Goal: Check status: Check status

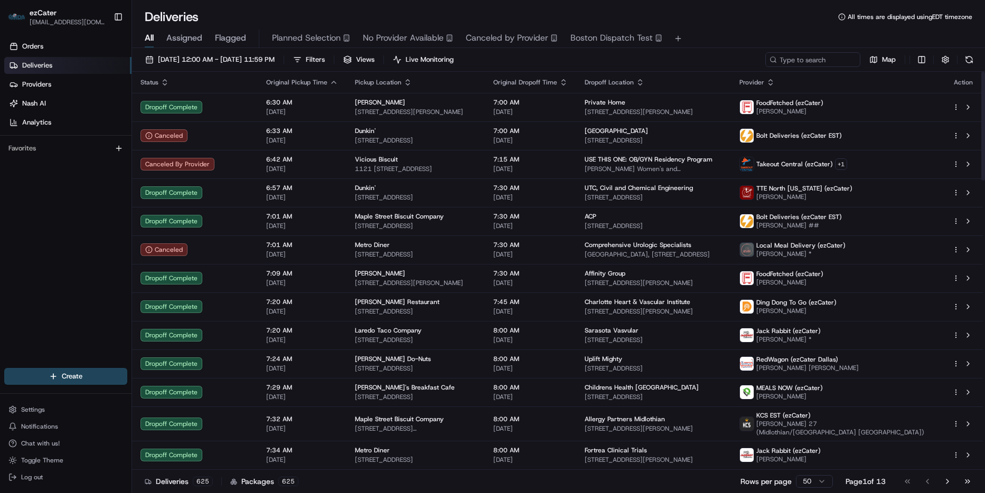
click at [776, 34] on div "All Assigned Flagged Planned Selection No Provider Available Canceled by Provid…" at bounding box center [558, 39] width 853 height 18
drag, startPoint x: 788, startPoint y: 21, endPoint x: 793, endPoint y: 26, distance: 6.8
click at [789, 22] on div "Deliveries All times are displayed using EDT timezone" at bounding box center [558, 16] width 853 height 17
click at [807, 59] on input at bounding box center [796, 59] width 127 height 15
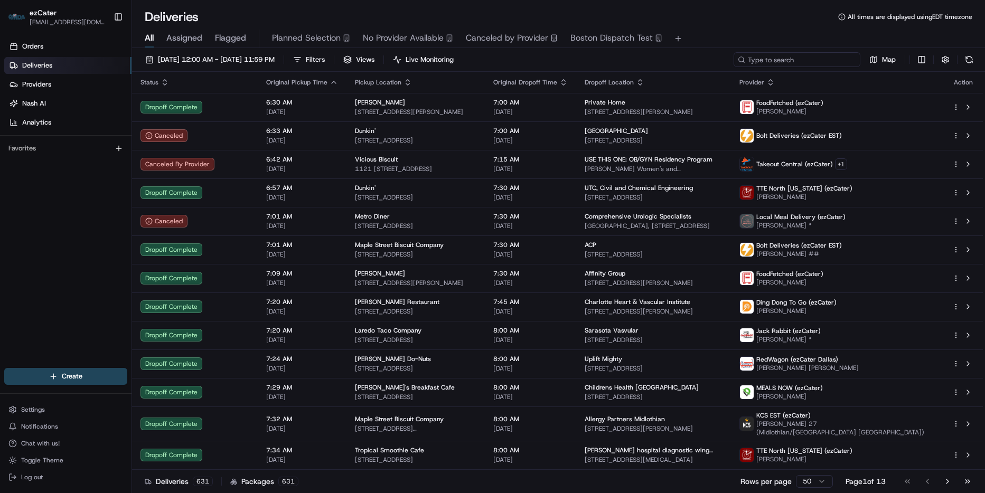
click at [824, 54] on input at bounding box center [796, 59] width 127 height 15
paste input "1MEVPP"
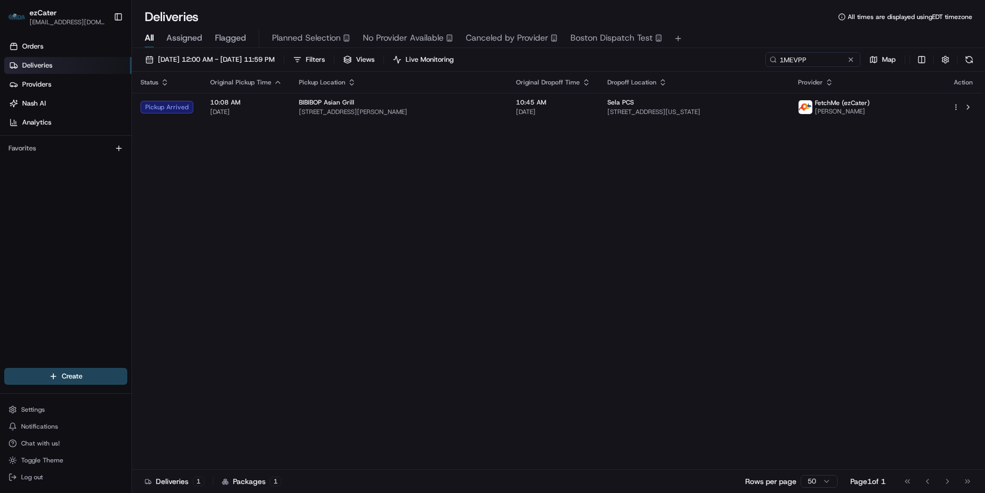
click at [461, 270] on div "Status Original Pickup Time Pickup Location Original Dropoff Time Dropoff Locat…" at bounding box center [557, 271] width 851 height 398
click at [569, 234] on div "Status Original Pickup Time Pickup Location Original Dropoff Time Dropoff Locat…" at bounding box center [557, 271] width 851 height 398
click at [452, 254] on div "Status Original Pickup Time Pickup Location Original Dropoff Time Dropoff Locat…" at bounding box center [557, 271] width 851 height 398
drag, startPoint x: 599, startPoint y: 294, endPoint x: 594, endPoint y: 288, distance: 7.5
click at [599, 293] on div "Status Original Pickup Time Pickup Location Original Dropoff Time Dropoff Locat…" at bounding box center [557, 271] width 851 height 398
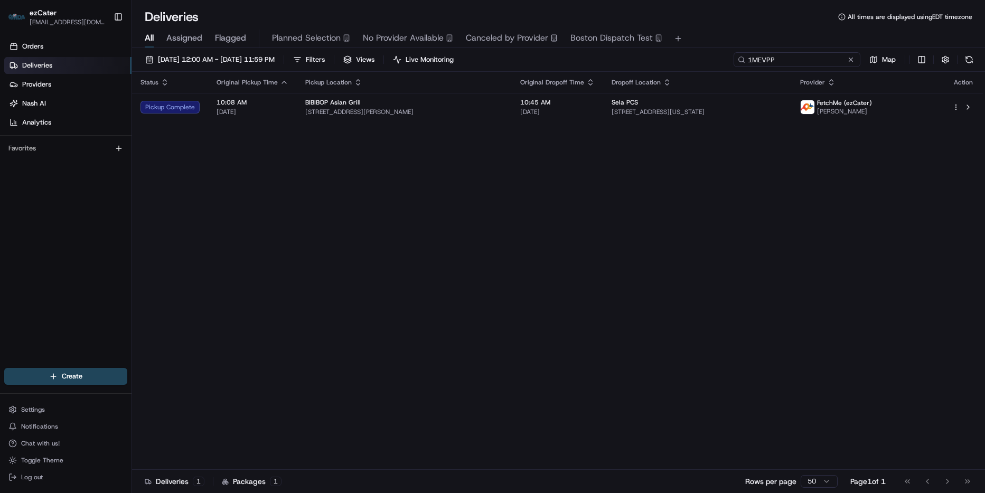
click at [811, 66] on input "1MEVPP" at bounding box center [796, 59] width 127 height 15
paste input "84CJMC"
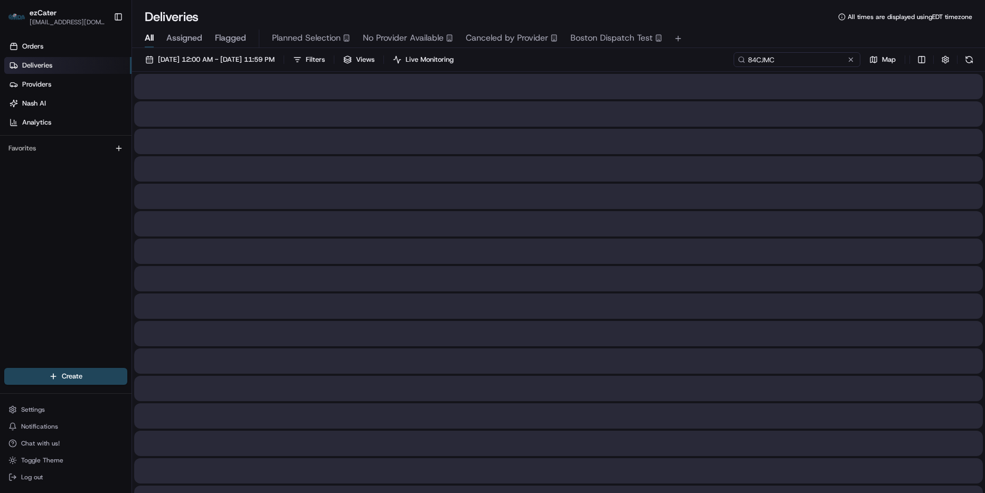
type input "84CJMC"
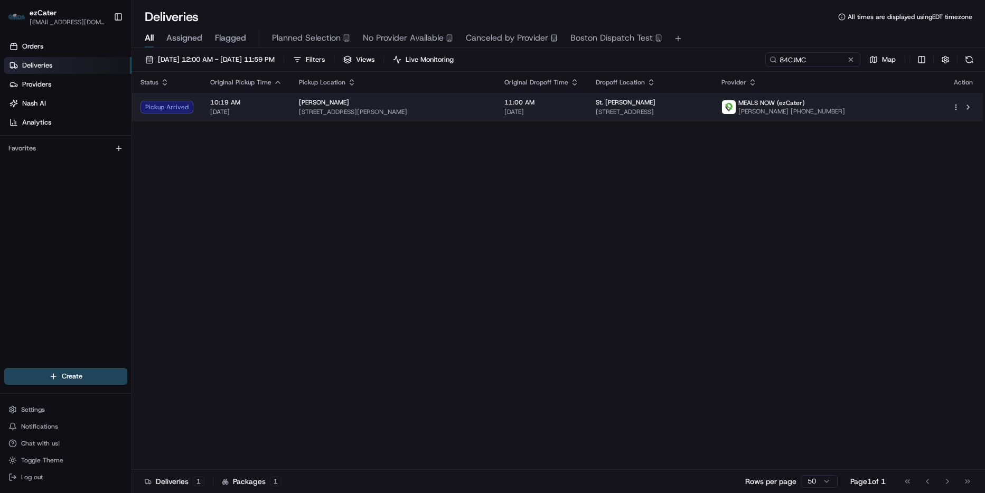
click at [439, 106] on div "[PERSON_NAME]" at bounding box center [393, 102] width 188 height 8
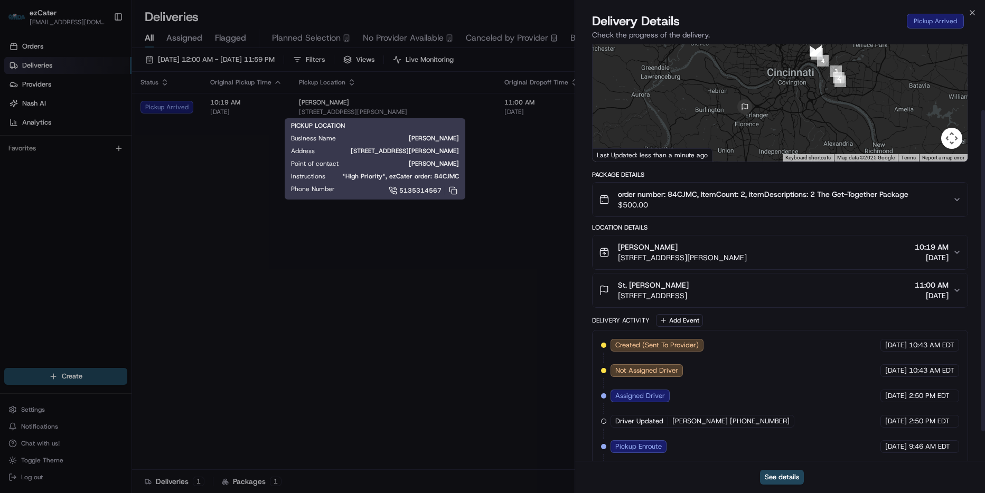
scroll to position [106, 0]
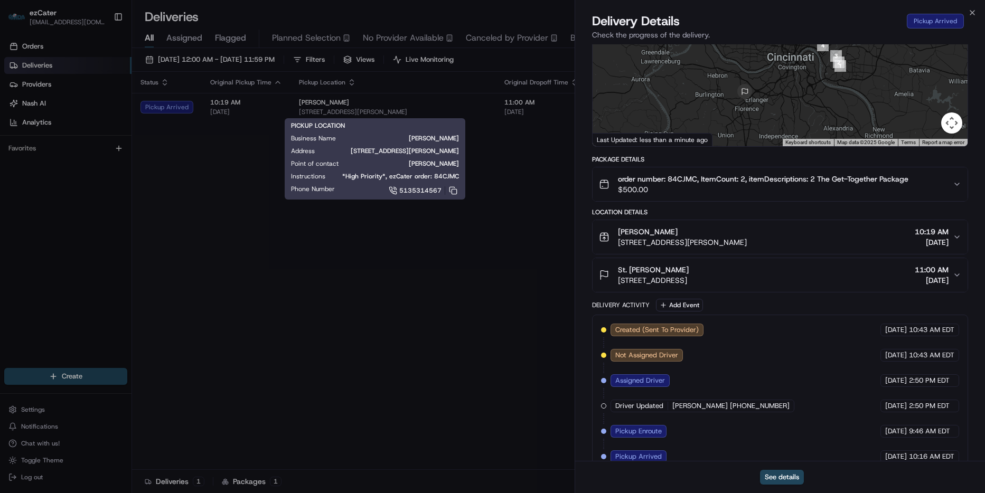
drag, startPoint x: 719, startPoint y: 232, endPoint x: 747, endPoint y: 240, distance: 28.7
click at [719, 232] on div "[PERSON_NAME]" at bounding box center [682, 232] width 129 height 11
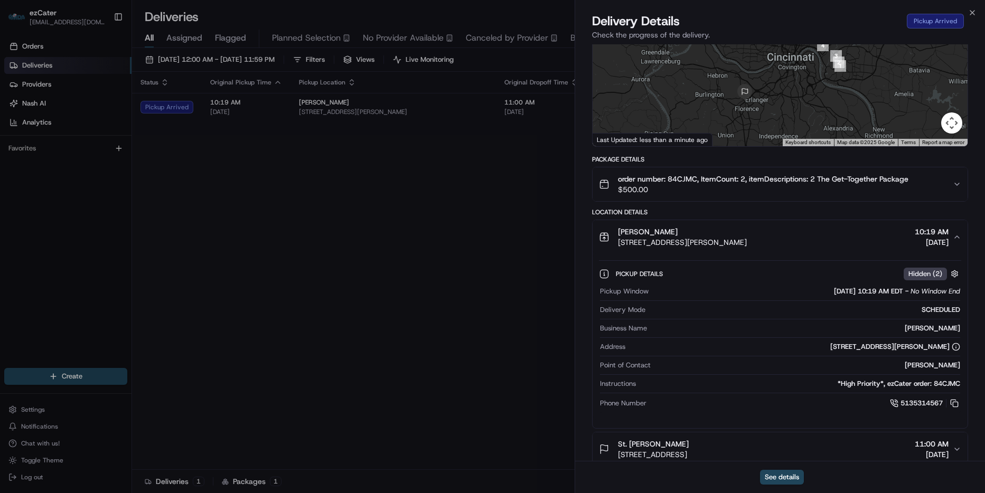
drag, startPoint x: 720, startPoint y: 240, endPoint x: 614, endPoint y: 238, distance: 106.1
click at [614, 238] on div "[PERSON_NAME] [STREET_ADDRESS][PERSON_NAME] 10:19 AM [DATE]" at bounding box center [776, 237] width 354 height 21
copy span "[STREET_ADDRESS][PERSON_NAME]"
drag, startPoint x: 669, startPoint y: 180, endPoint x: 696, endPoint y: 182, distance: 27.0
click at [696, 182] on span "order number: 84CJMC, ItemCount: 2, itemDescriptions: 2 The Get-Together Package" at bounding box center [763, 179] width 290 height 11
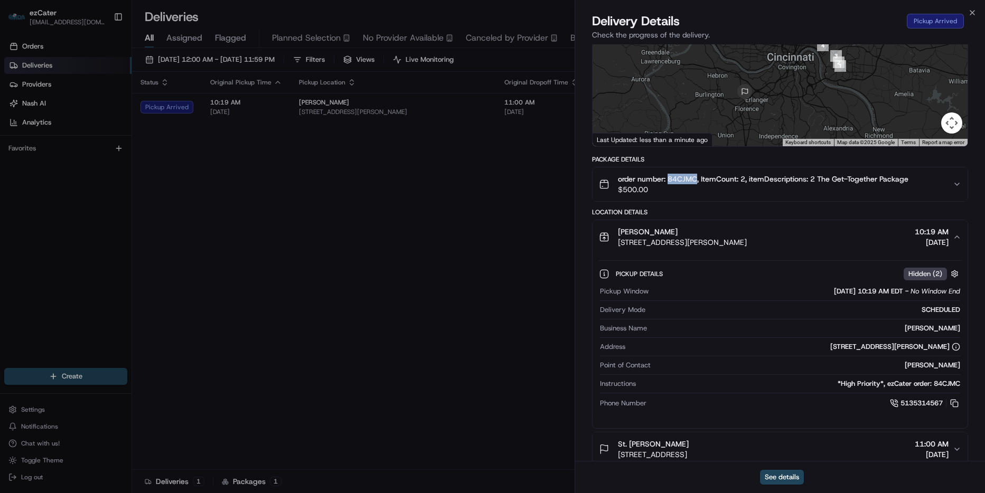
copy span "84CJMC"
drag, startPoint x: 669, startPoint y: 230, endPoint x: 609, endPoint y: 234, distance: 60.9
click at [609, 234] on div "[PERSON_NAME] [STREET_ADDRESS][PERSON_NAME]" at bounding box center [673, 237] width 148 height 21
copy span "[PERSON_NAME]"
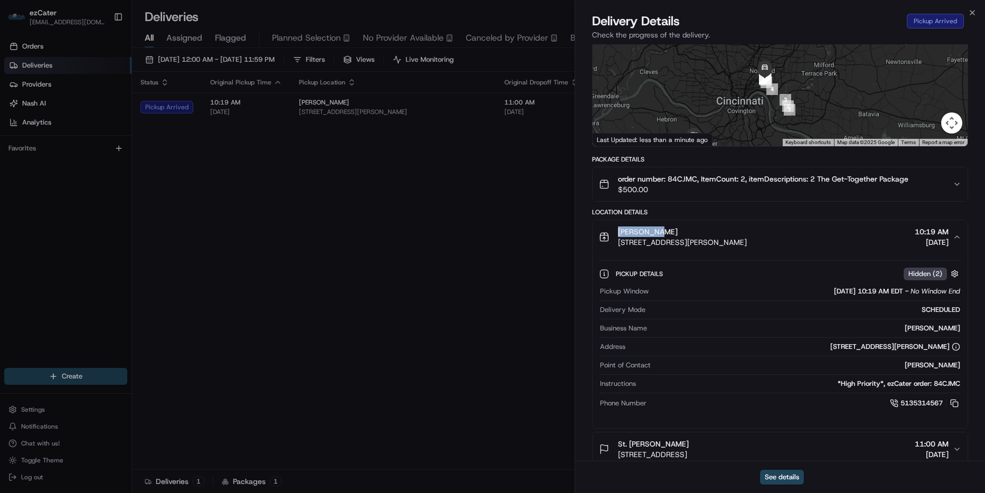
drag, startPoint x: 890, startPoint y: 105, endPoint x: 812, endPoint y: 78, distance: 83.3
click at [838, 149] on div "Provider MEALS NOW (ezCater) [PERSON_NAME] [PHONE_NUMBER] Provider Id 315477524…" at bounding box center [780, 295] width 376 height 701
drag, startPoint x: 706, startPoint y: 90, endPoint x: 861, endPoint y: 100, distance: 155.0
click at [861, 100] on div at bounding box center [779, 67] width 375 height 157
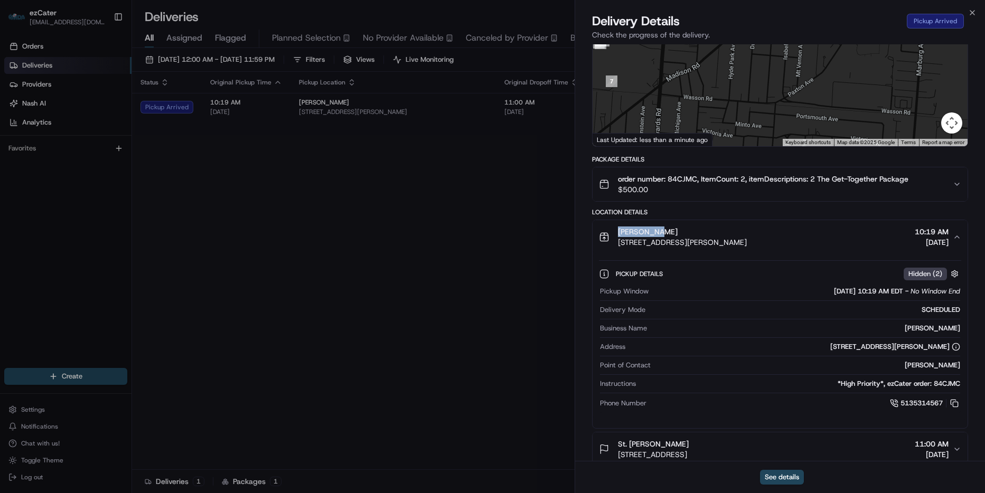
drag, startPoint x: 713, startPoint y: 98, endPoint x: 777, endPoint y: 114, distance: 65.8
click at [777, 114] on div at bounding box center [779, 67] width 375 height 157
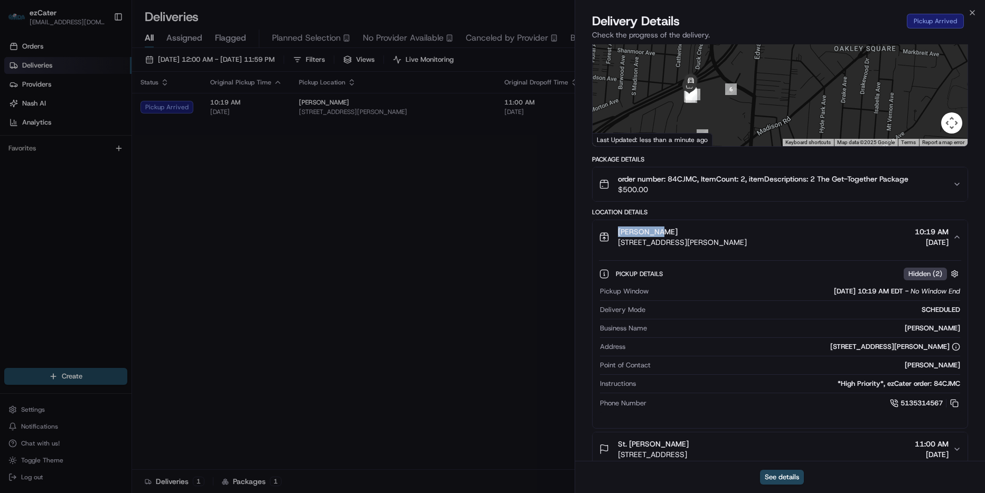
drag, startPoint x: 683, startPoint y: 74, endPoint x: 721, endPoint y: 131, distance: 68.5
click at [721, 131] on div at bounding box center [779, 67] width 375 height 157
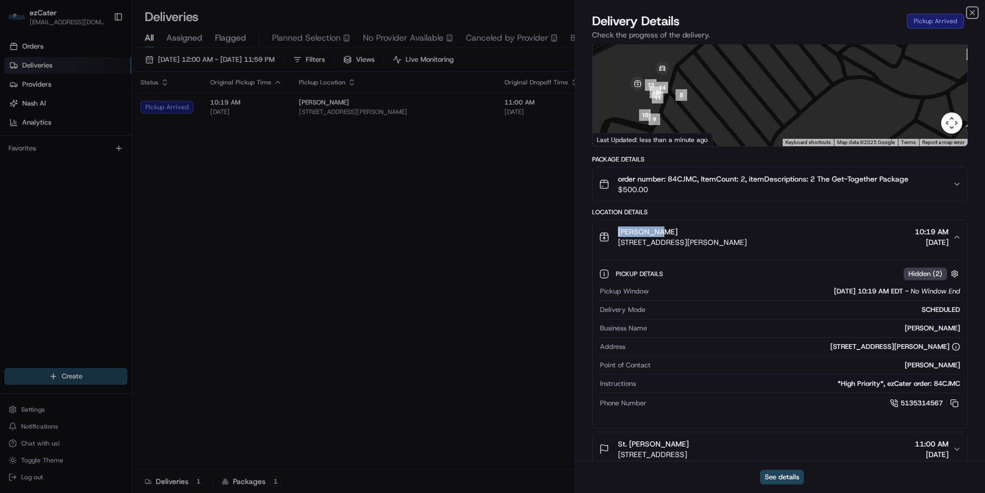
drag, startPoint x: 969, startPoint y: 12, endPoint x: 846, endPoint y: 54, distance: 130.7
click at [969, 12] on icon "button" at bounding box center [972, 12] width 8 height 8
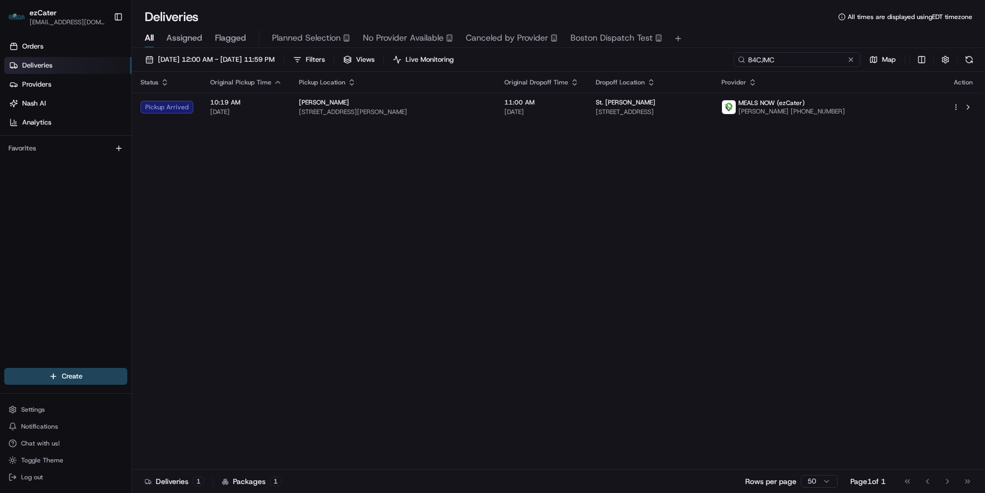
click at [817, 60] on input "84CJMC" at bounding box center [796, 59] width 127 height 15
paste input "1MEVPP"
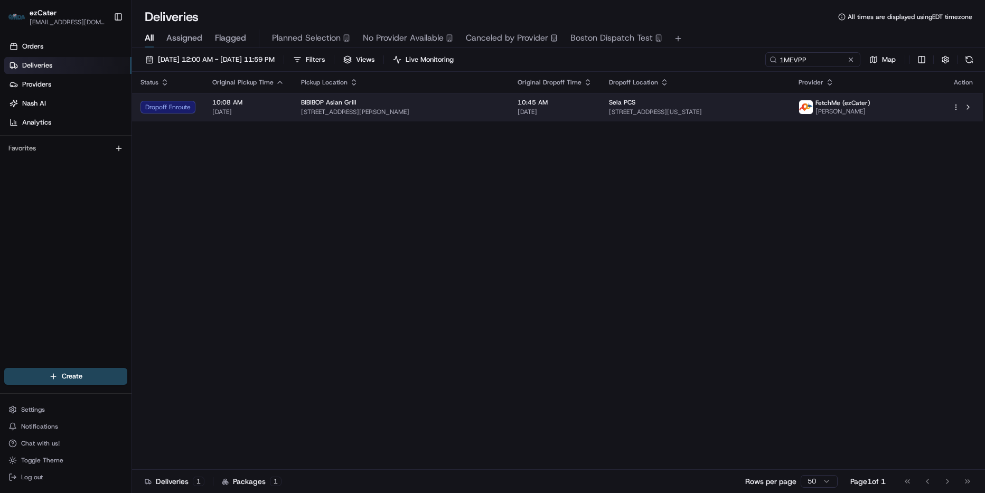
click at [563, 107] on span "10:45 AM" at bounding box center [554, 102] width 74 height 8
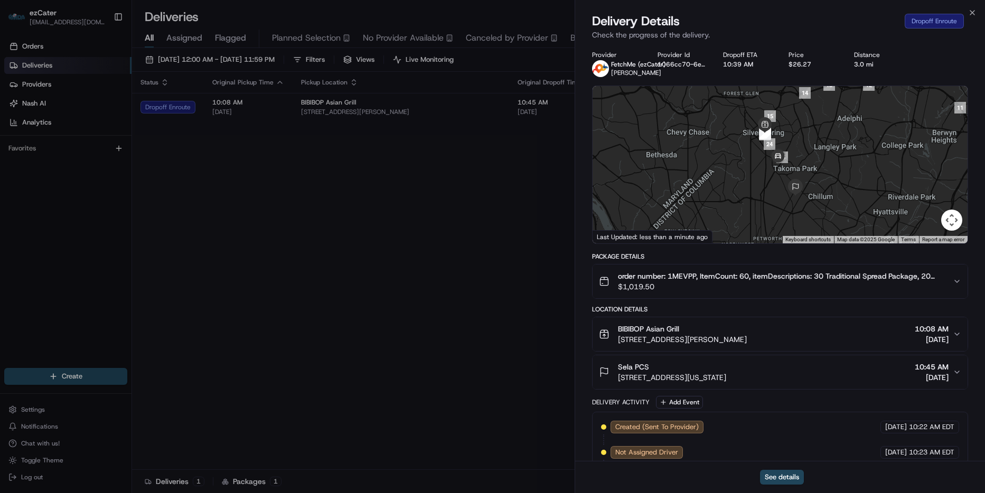
drag, startPoint x: 976, startPoint y: 13, endPoint x: 966, endPoint y: 18, distance: 11.3
click at [976, 12] on div "Close Delivery Details Dropoff Enroute Check the progress of the delivery. Prov…" at bounding box center [779, 246] width 410 height 493
click at [969, 12] on icon "button" at bounding box center [972, 12] width 8 height 8
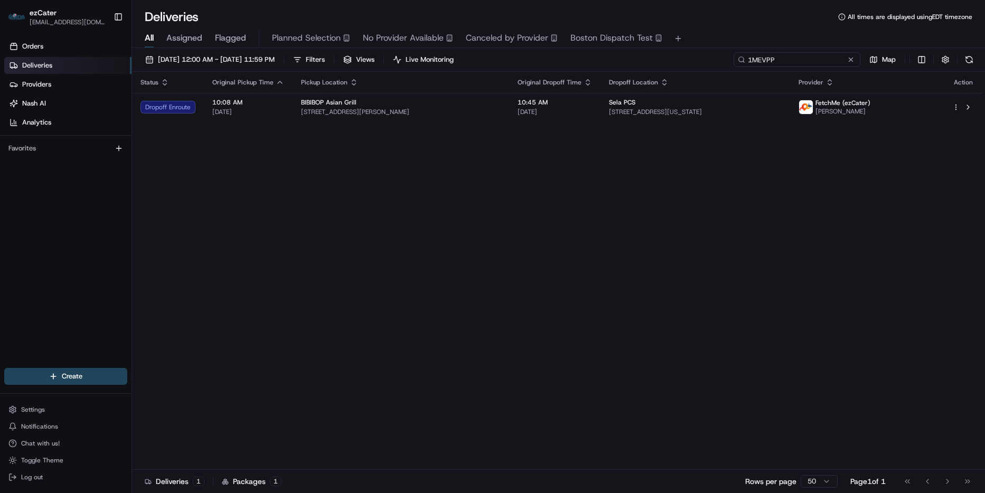
click at [812, 53] on input "1MEVPP" at bounding box center [796, 59] width 127 height 15
paste input "75ZH16"
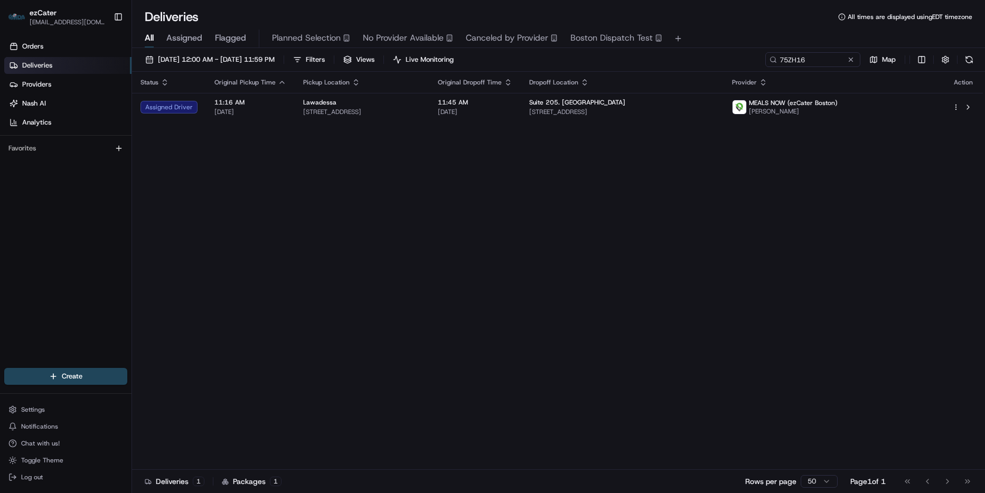
drag, startPoint x: 478, startPoint y: 253, endPoint x: 530, endPoint y: 173, distance: 95.0
click at [483, 237] on div "Status Original Pickup Time Pickup Location Original Dropoff Time Dropoff Locat…" at bounding box center [557, 271] width 851 height 398
click at [586, 128] on div "Status Original Pickup Time Pickup Location Original Dropoff Time Dropoff Locat…" at bounding box center [557, 271] width 851 height 398
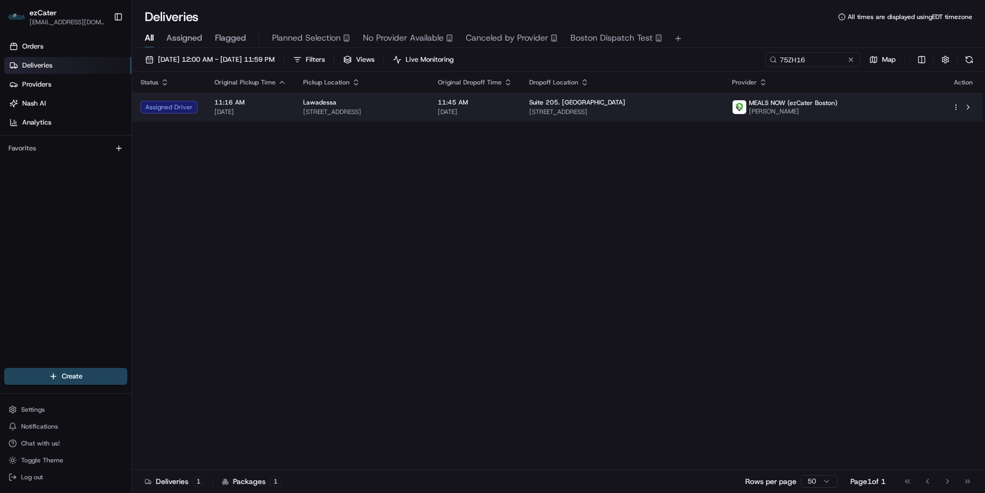
click at [521, 117] on td "11:45 AM [DATE]" at bounding box center [474, 107] width 91 height 29
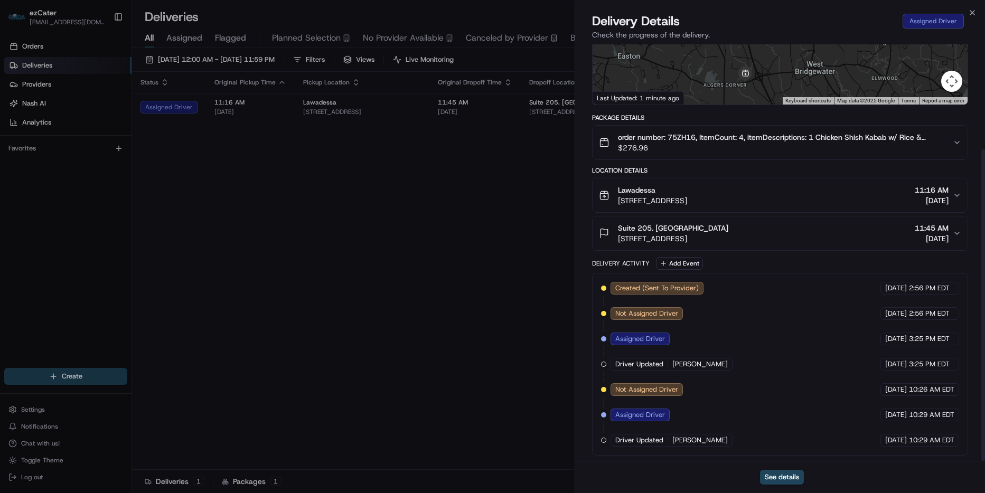
scroll to position [140, 0]
click at [974, 13] on icon "button" at bounding box center [972, 12] width 8 height 8
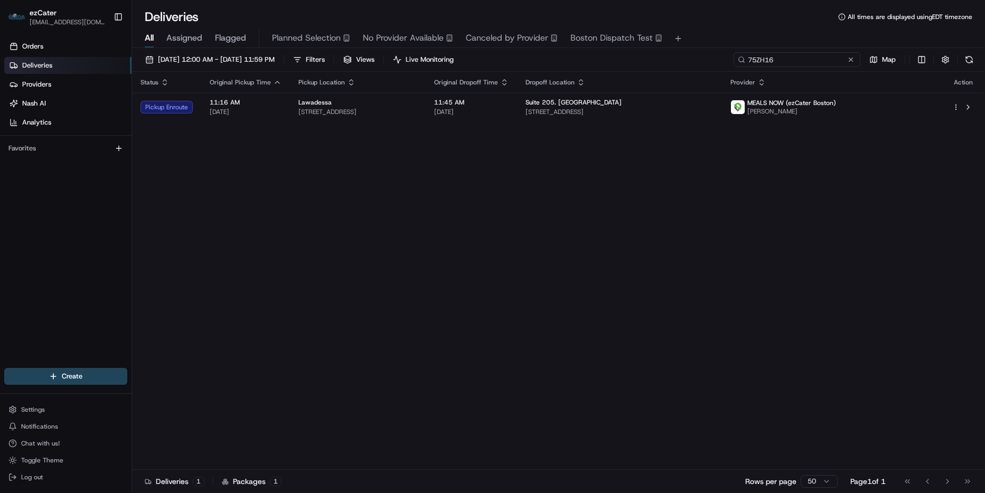
click at [823, 56] on input "75ZH16" at bounding box center [796, 59] width 127 height 15
paste input "QF9YJ5"
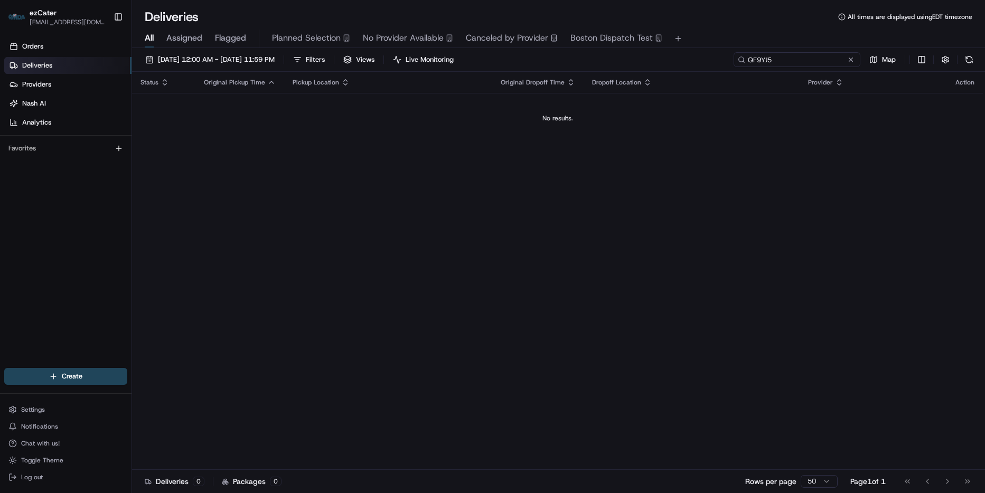
click at [772, 56] on input "QF9YJ5" at bounding box center [796, 59] width 127 height 15
click at [787, 54] on input "QF9YJ5" at bounding box center [796, 59] width 127 height 15
click at [791, 55] on input "QF9YJ5" at bounding box center [796, 59] width 127 height 15
paste input "FWFK3E"
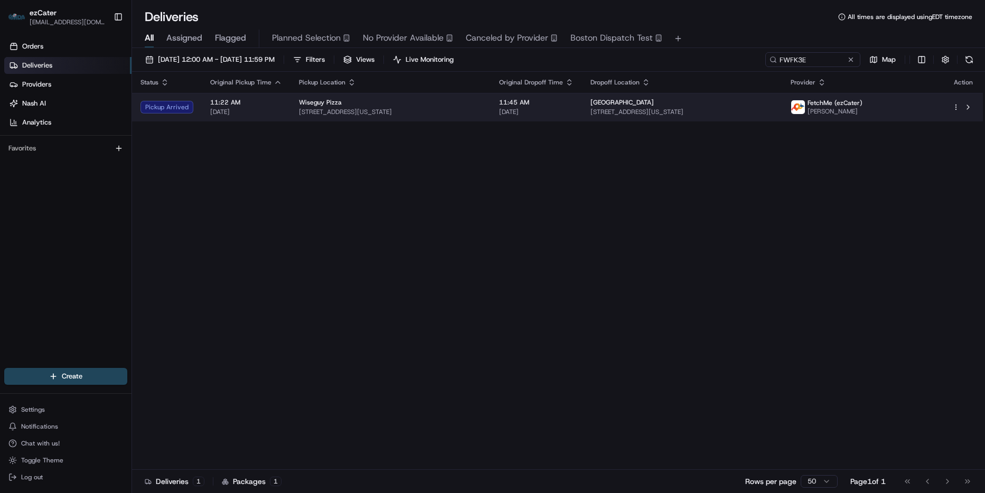
click at [482, 116] on span "[STREET_ADDRESS][US_STATE]" at bounding box center [390, 112] width 183 height 8
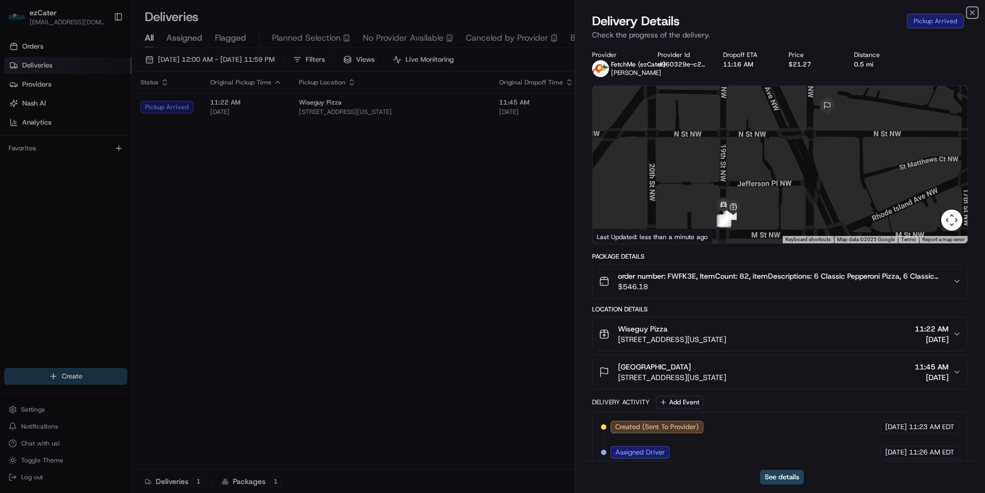
click at [970, 12] on icon "button" at bounding box center [972, 12] width 8 height 8
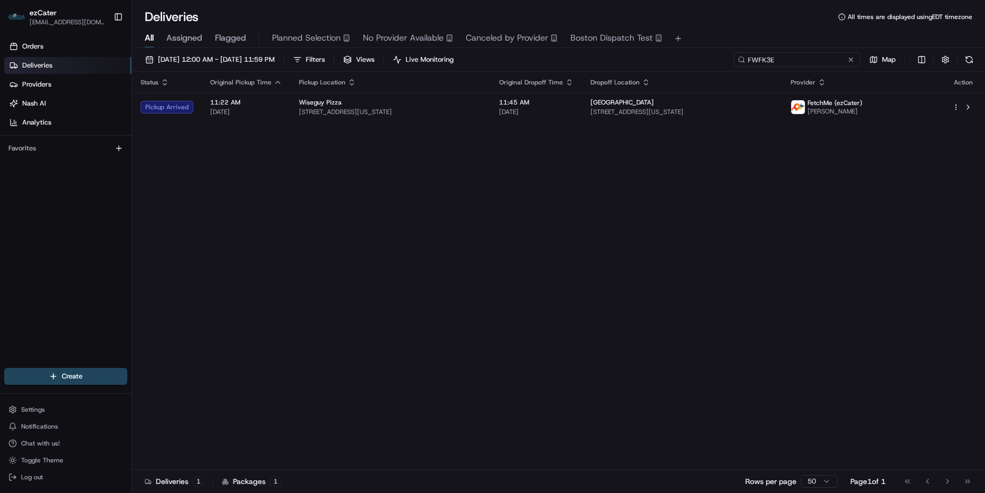
click at [838, 61] on input "FWFK3E" at bounding box center [796, 59] width 127 height 15
paste input "7WYUGU"
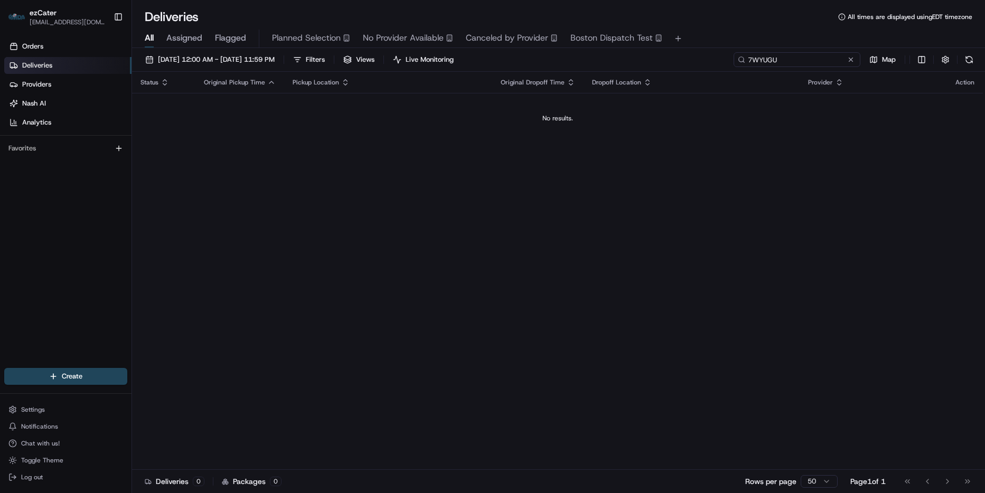
click at [787, 61] on input "7WYUGU" at bounding box center [796, 59] width 127 height 15
click at [747, 58] on input "7WYUGU" at bounding box center [796, 59] width 127 height 15
click at [790, 59] on input "7WYUGU" at bounding box center [796, 59] width 127 height 15
click at [806, 61] on input "7WYUGU" at bounding box center [796, 59] width 127 height 15
click at [783, 56] on input "7WYUGU" at bounding box center [796, 59] width 127 height 15
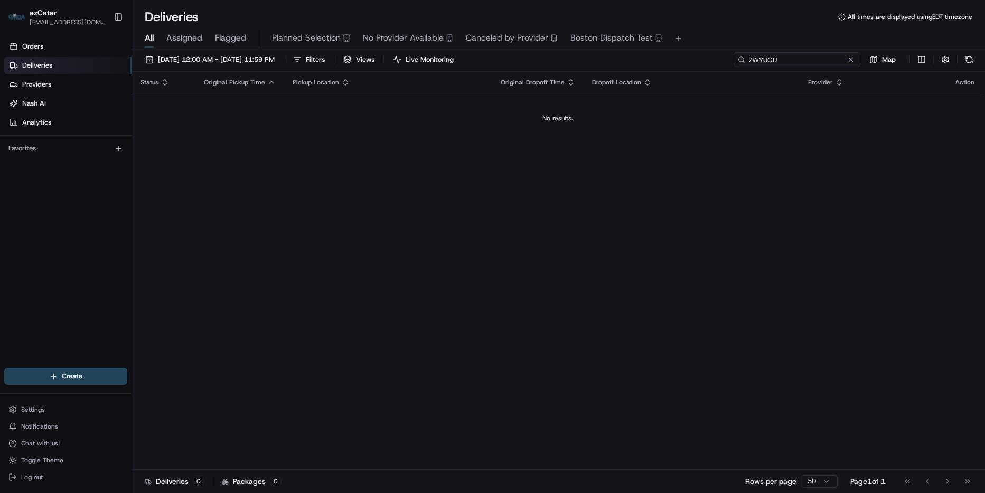
paste input "4YA5J5"
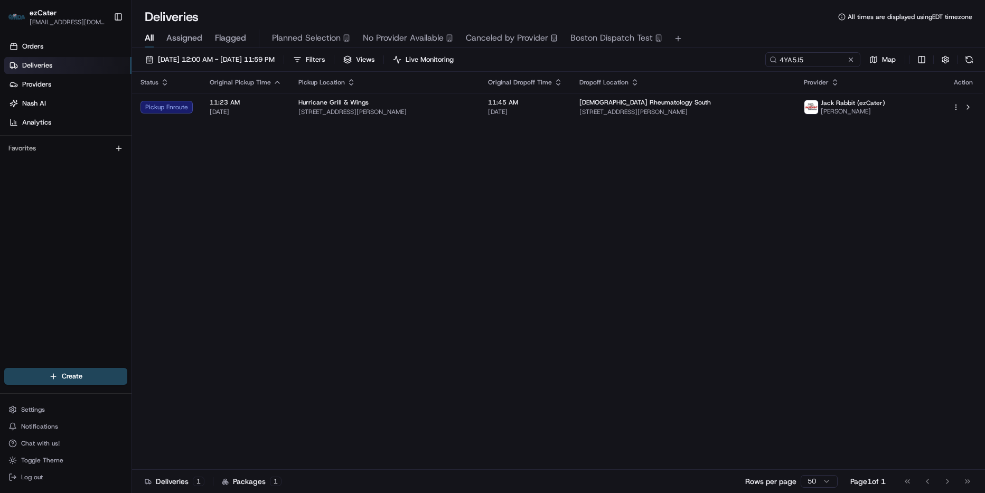
drag, startPoint x: 459, startPoint y: 273, endPoint x: 459, endPoint y: 261, distance: 11.6
click at [459, 271] on div "Status Original Pickup Time Pickup Location Original Dropoff Time Dropoff Locat…" at bounding box center [557, 271] width 851 height 398
click at [493, 122] on div "Status Original Pickup Time Pickup Location Original Dropoff Time Dropoff Locat…" at bounding box center [557, 271] width 851 height 398
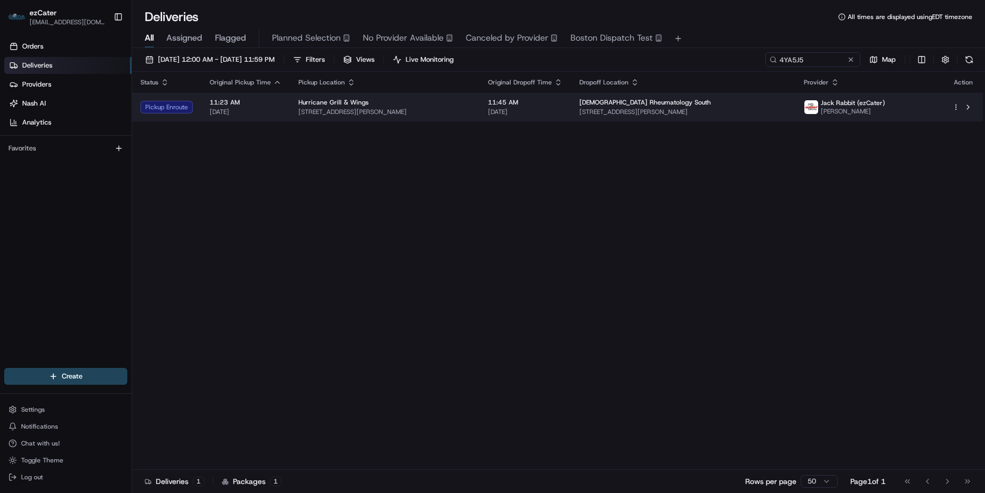
click at [500, 105] on td "11:45 AM [DATE]" at bounding box center [524, 107] width 91 height 29
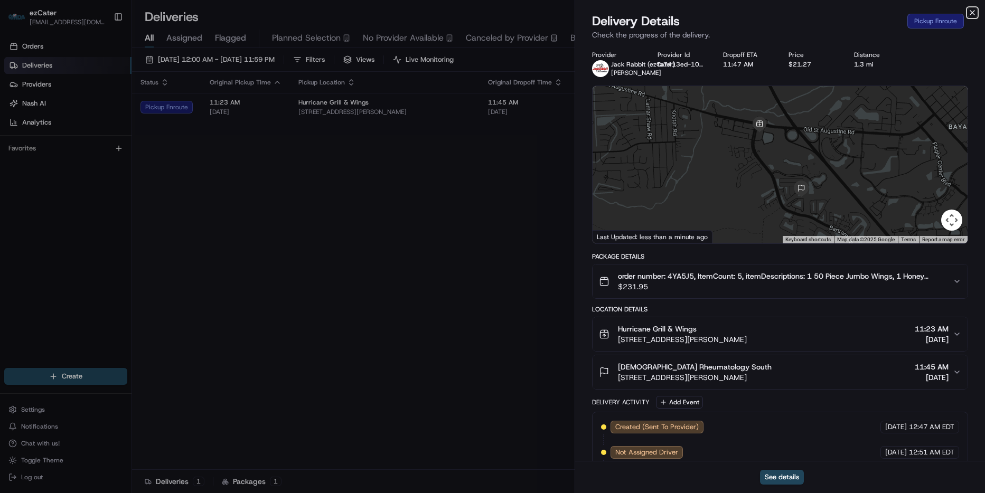
click at [974, 11] on icon "button" at bounding box center [972, 13] width 4 height 4
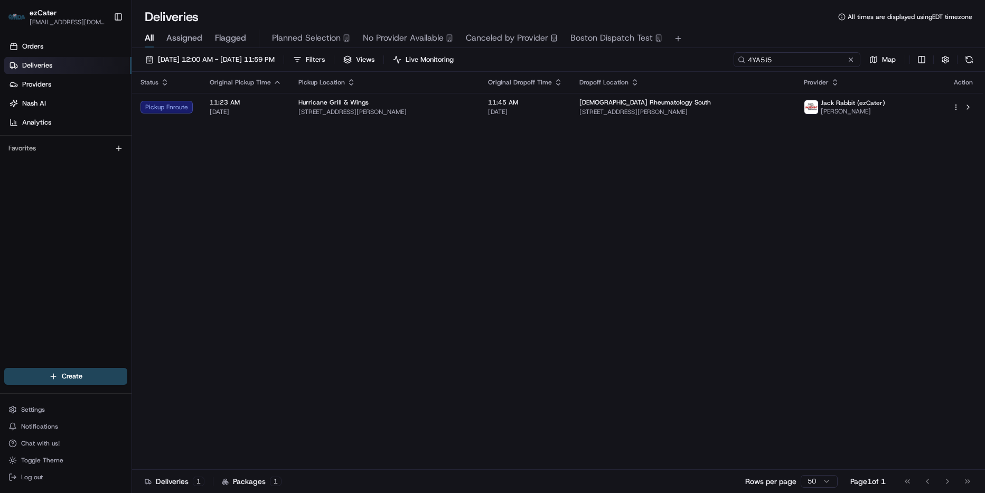
click at [829, 62] on input "4YA5J5" at bounding box center [796, 59] width 127 height 15
paste input "AHE95W"
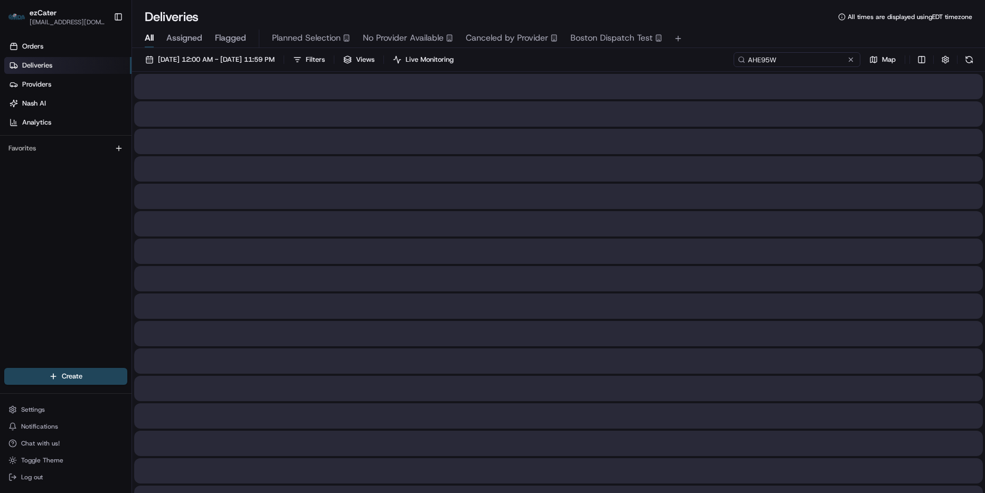
type input "AHE95W"
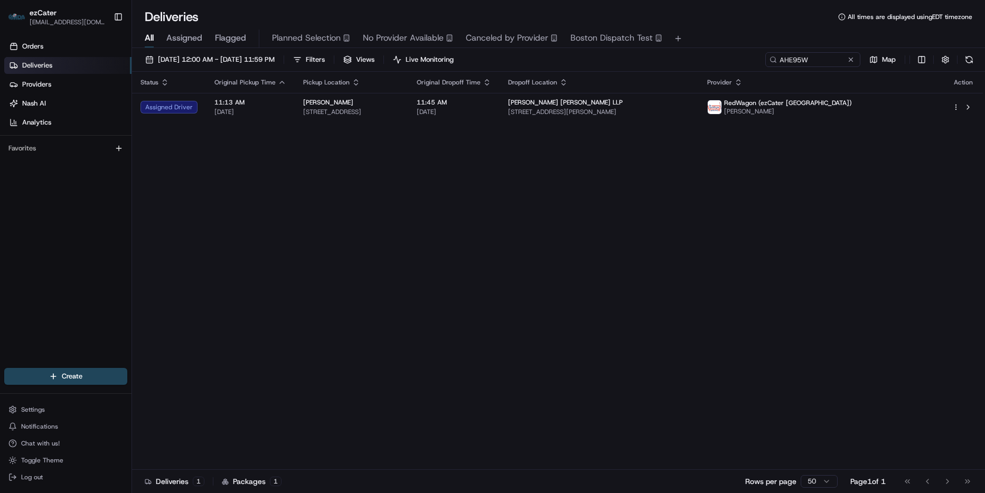
click at [576, 124] on div "Status Original Pickup Time Pickup Location Original Dropoff Time Dropoff Locat…" at bounding box center [557, 271] width 851 height 398
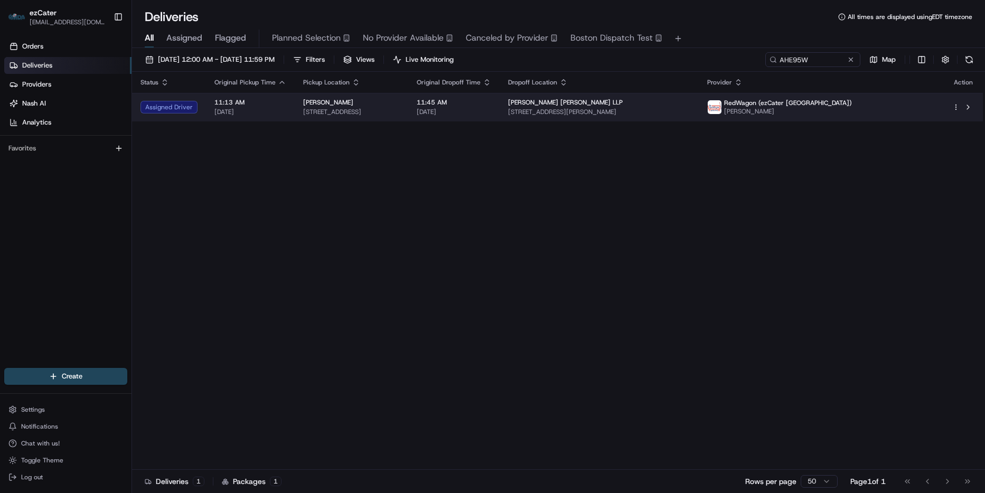
click at [491, 115] on span "[DATE]" at bounding box center [454, 112] width 74 height 8
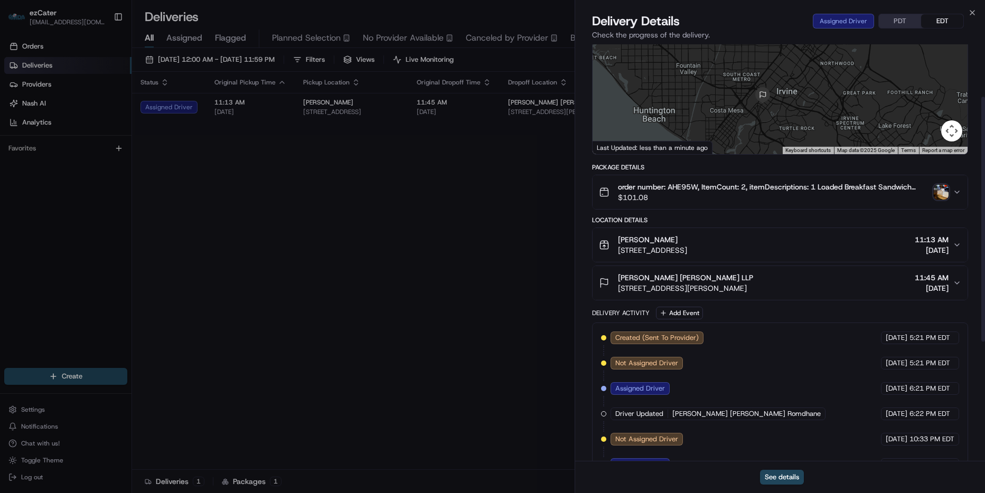
scroll to position [81, 0]
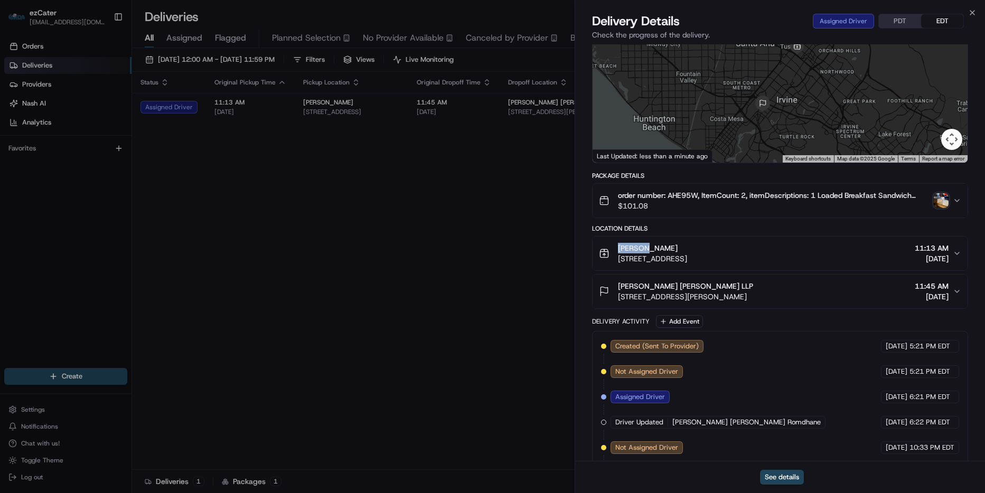
drag, startPoint x: 664, startPoint y: 247, endPoint x: 588, endPoint y: 249, distance: 76.1
click at [588, 249] on div "Provider RedWagon (ezCater [GEOGRAPHIC_DATA]) [PERSON_NAME] Provider Id 23cc54e…" at bounding box center [780, 318] width 410 height 709
copy span "[PERSON_NAME]"
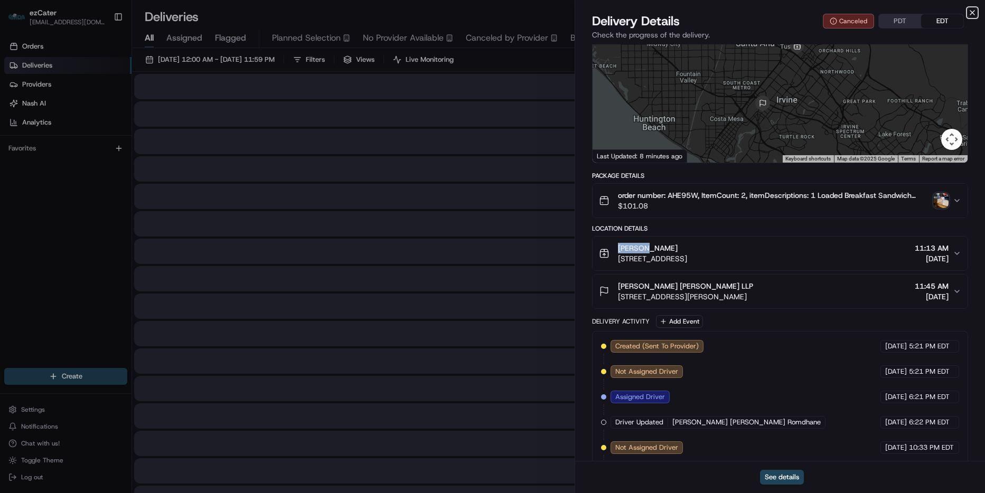
click at [973, 12] on icon "button" at bounding box center [972, 12] width 8 height 8
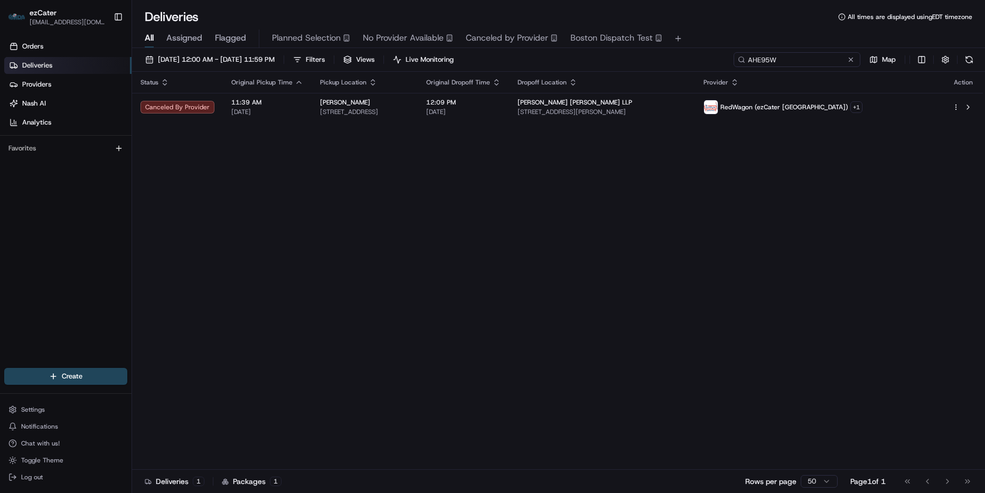
click at [816, 60] on input "AHE95W" at bounding box center [796, 59] width 127 height 15
paste input "FWFK3E"
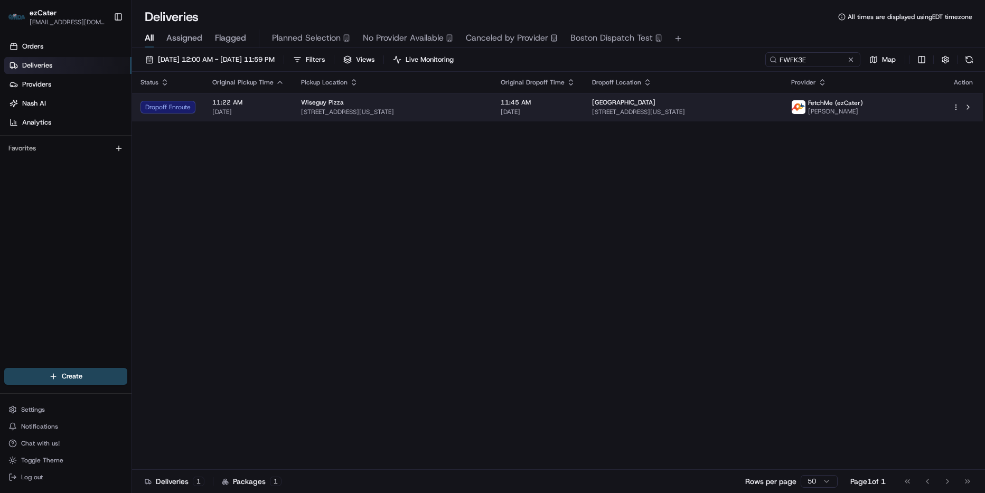
click at [461, 109] on span "[STREET_ADDRESS][US_STATE]" at bounding box center [392, 112] width 183 height 8
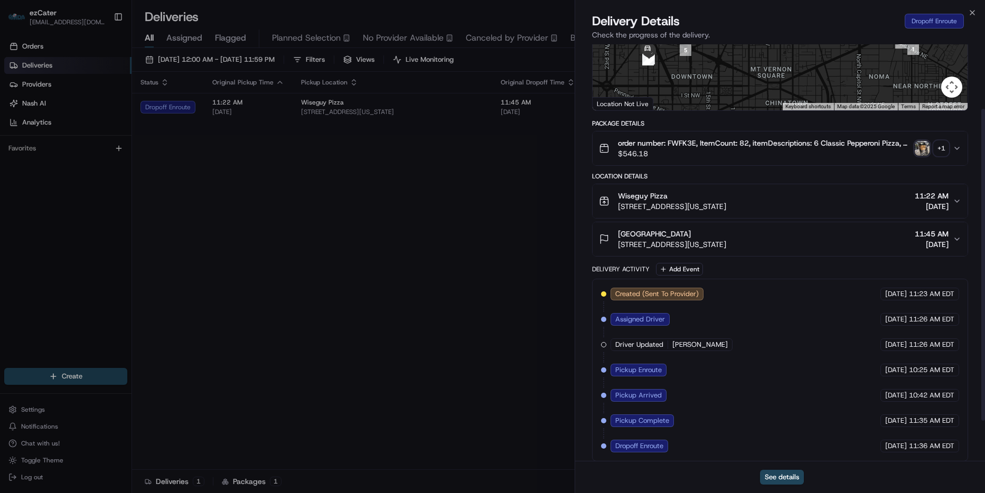
scroll to position [140, 0]
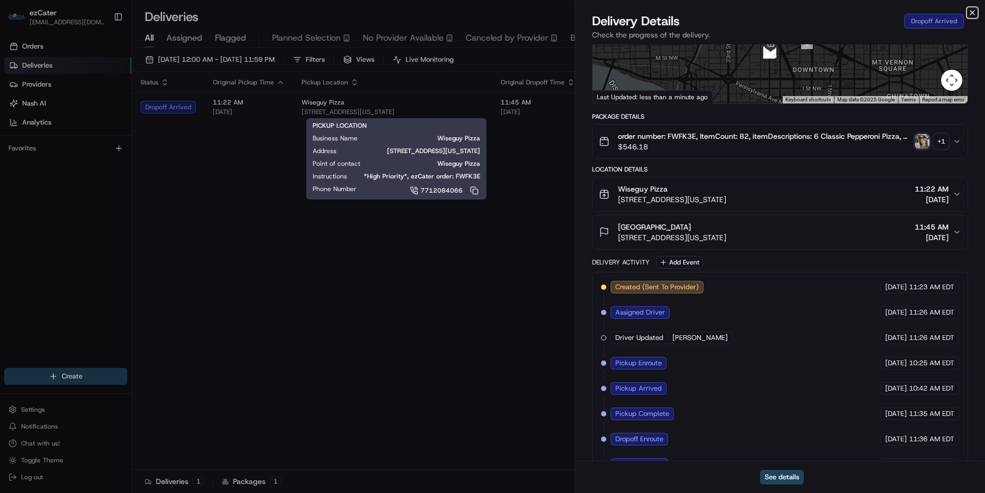
click at [970, 12] on icon "button" at bounding box center [972, 12] width 8 height 8
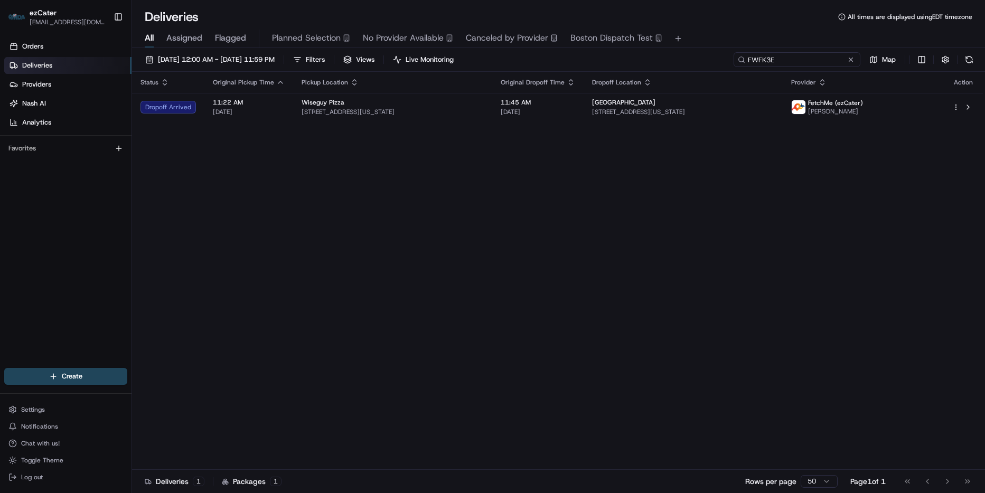
click at [813, 64] on input "FWFK3E" at bounding box center [796, 59] width 127 height 15
paste input "3RMZFQ"
drag, startPoint x: 423, startPoint y: 207, endPoint x: 443, endPoint y: 165, distance: 46.8
click at [423, 205] on div "Status Original Pickup Time Pickup Location Original Dropoff Time Dropoff Locat…" at bounding box center [557, 271] width 851 height 398
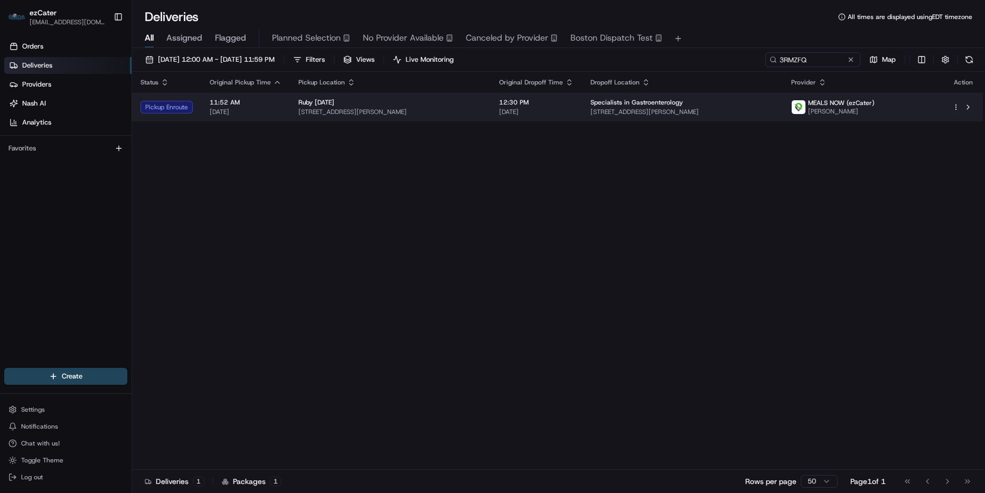
click at [774, 110] on span "[STREET_ADDRESS][PERSON_NAME]" at bounding box center [682, 112] width 184 height 8
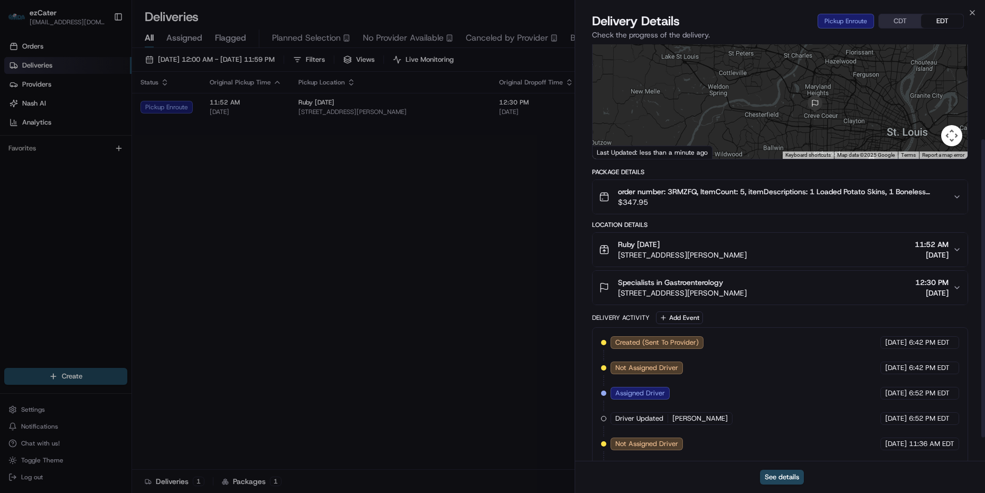
scroll to position [165, 0]
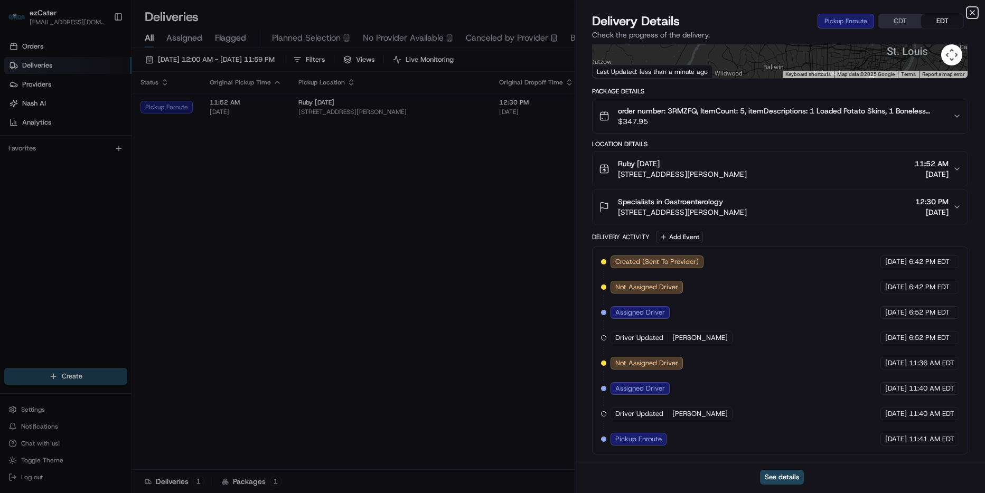
click at [973, 10] on icon "button" at bounding box center [972, 12] width 8 height 8
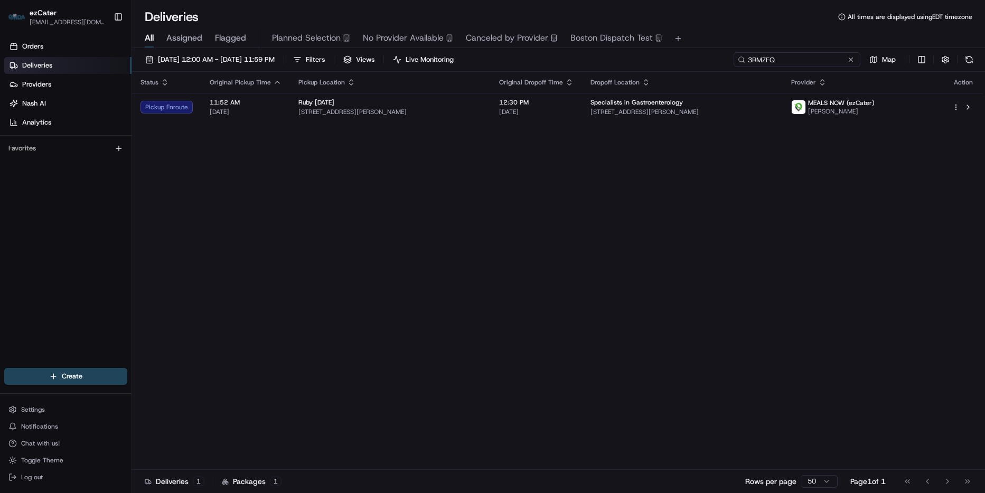
click at [818, 55] on input "3RMZFQ" at bounding box center [796, 59] width 127 height 15
paste input "ZETR3A"
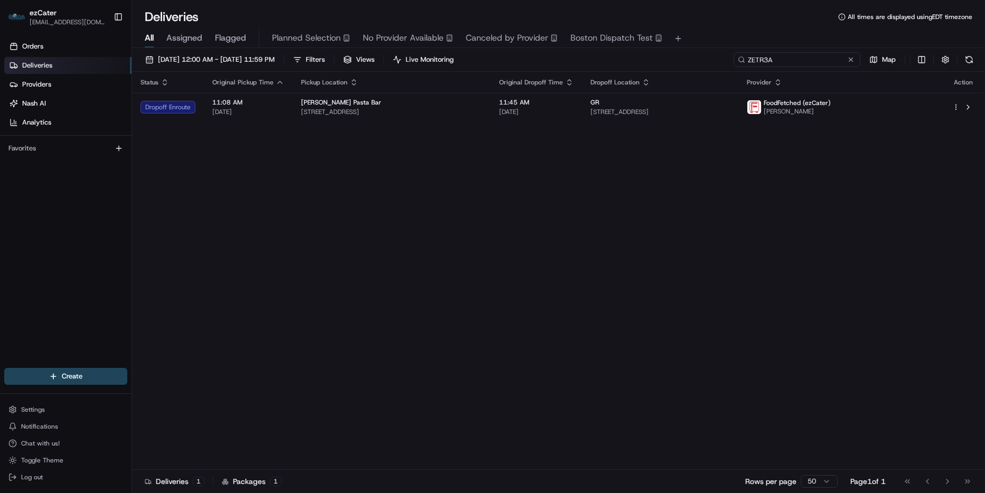
click at [809, 58] on input "ZETR3A" at bounding box center [796, 59] width 127 height 15
paste input
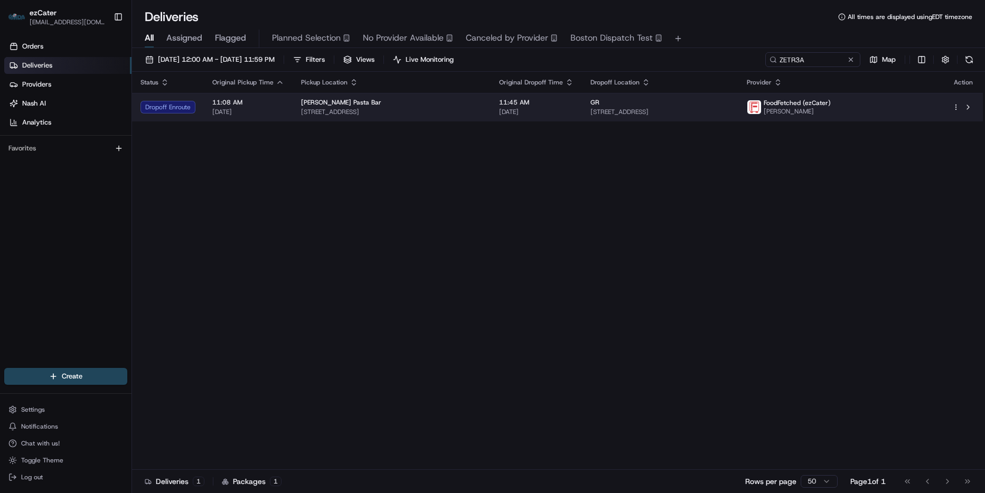
click at [730, 108] on span "[STREET_ADDRESS]" at bounding box center [659, 112] width 139 height 8
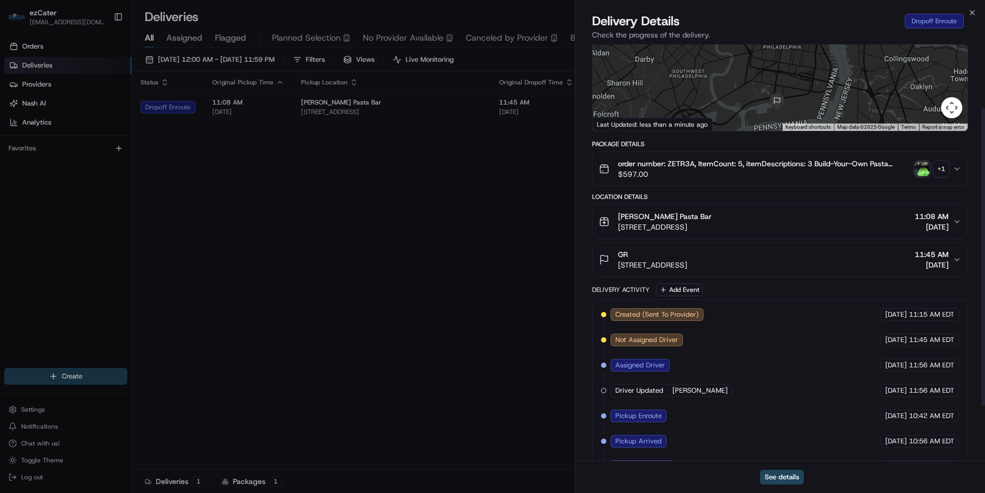
scroll to position [158, 0]
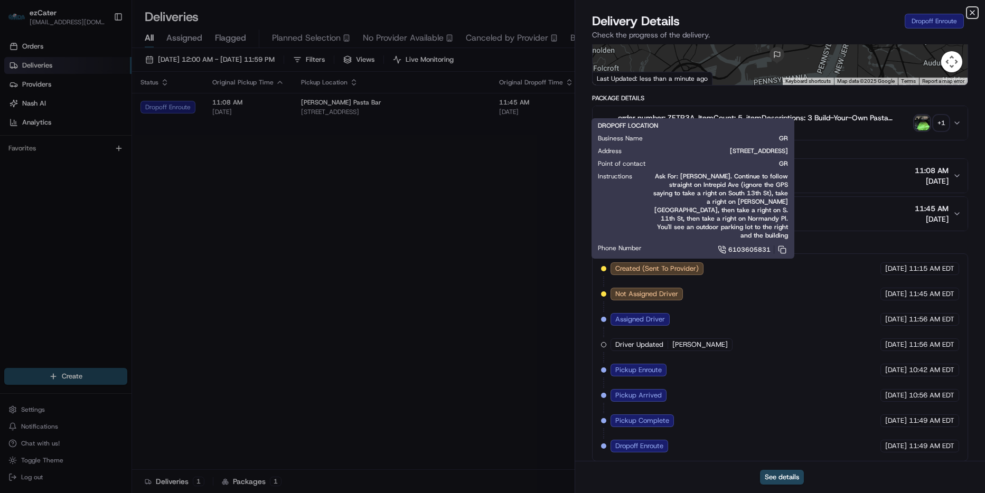
click at [968, 10] on icon "button" at bounding box center [972, 12] width 8 height 8
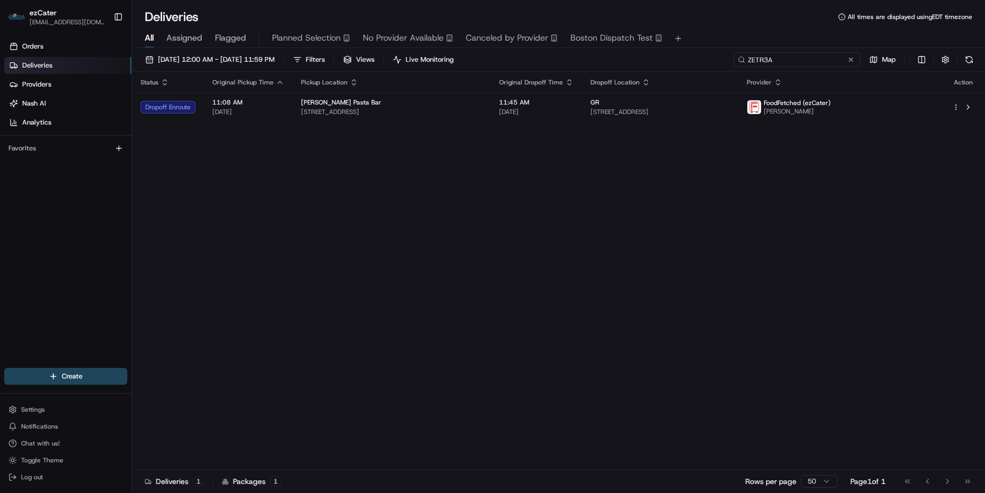
click at [831, 58] on input "ZETR3A" at bounding box center [796, 59] width 127 height 15
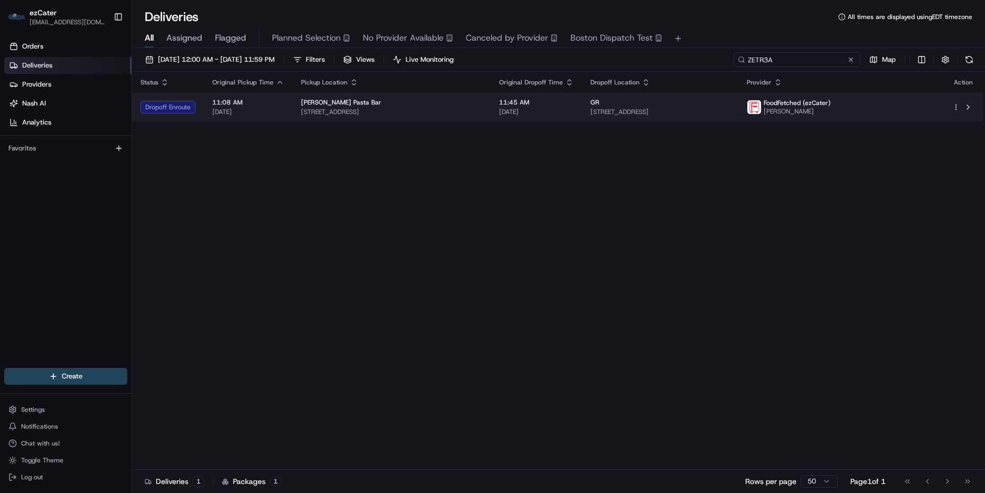
paste input "84CJMC"
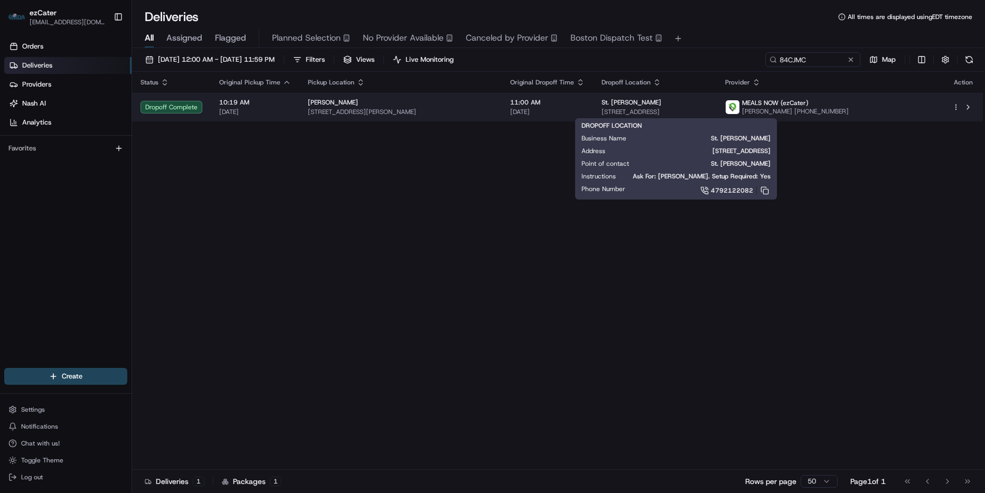
click at [708, 109] on span "[STREET_ADDRESS]" at bounding box center [654, 112] width 107 height 8
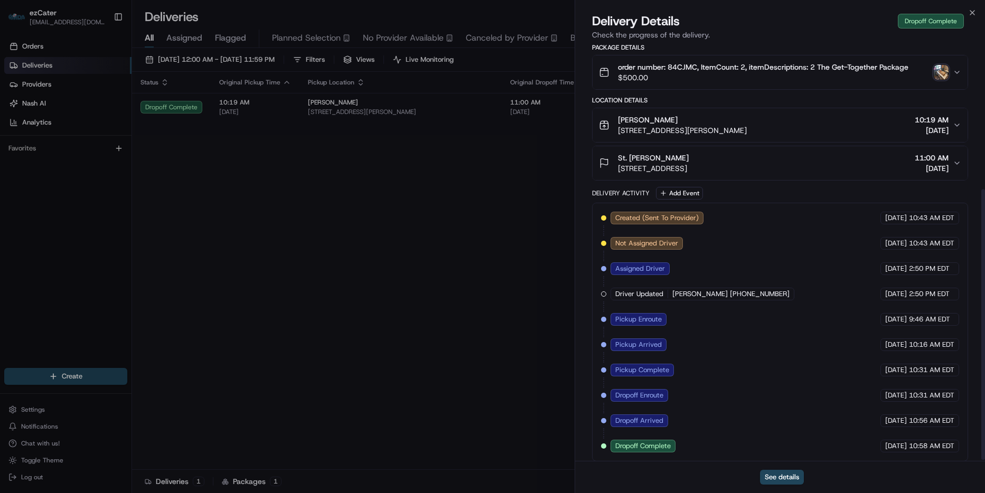
scroll to position [224, 0]
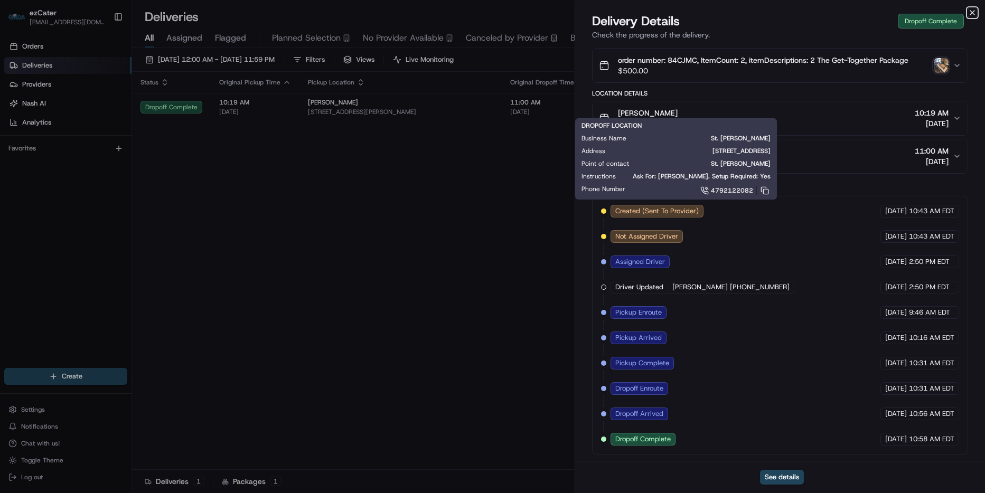
click at [972, 10] on icon "button" at bounding box center [972, 12] width 8 height 8
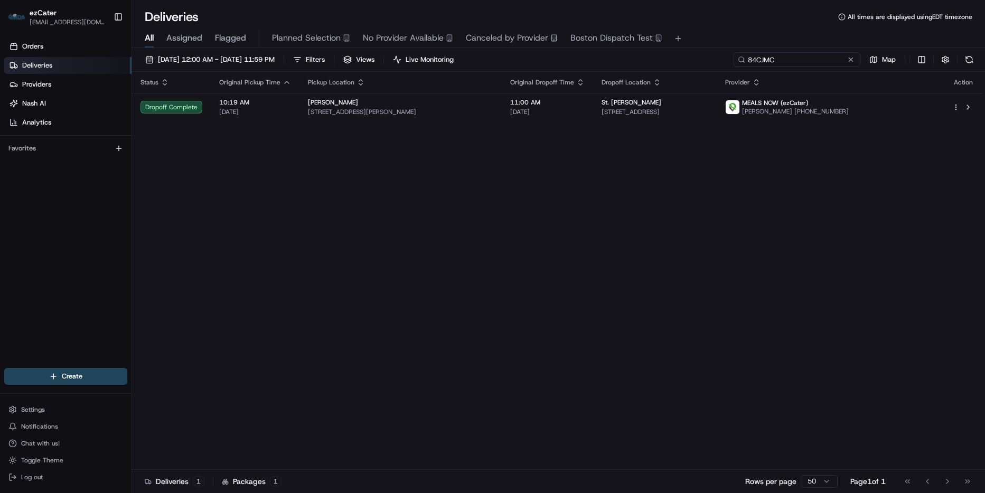
click at [809, 57] on input "84CJMC" at bounding box center [796, 59] width 127 height 15
paste input "75ZH16"
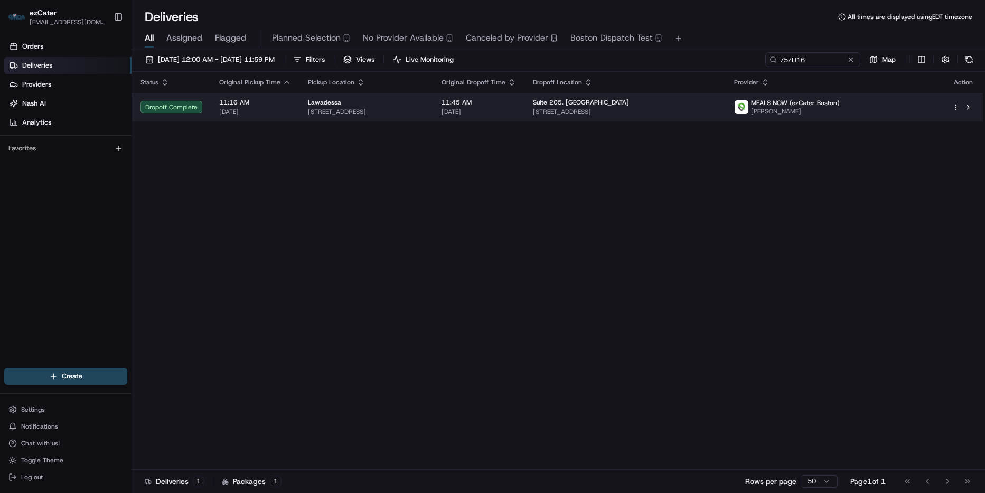
click at [523, 121] on td "11:45 AM [DATE]" at bounding box center [478, 107] width 91 height 29
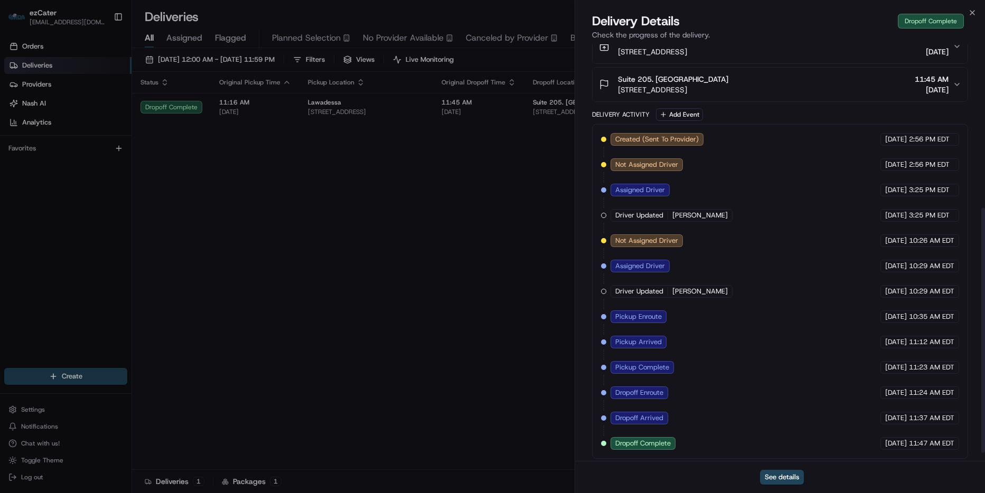
scroll to position [292, 0]
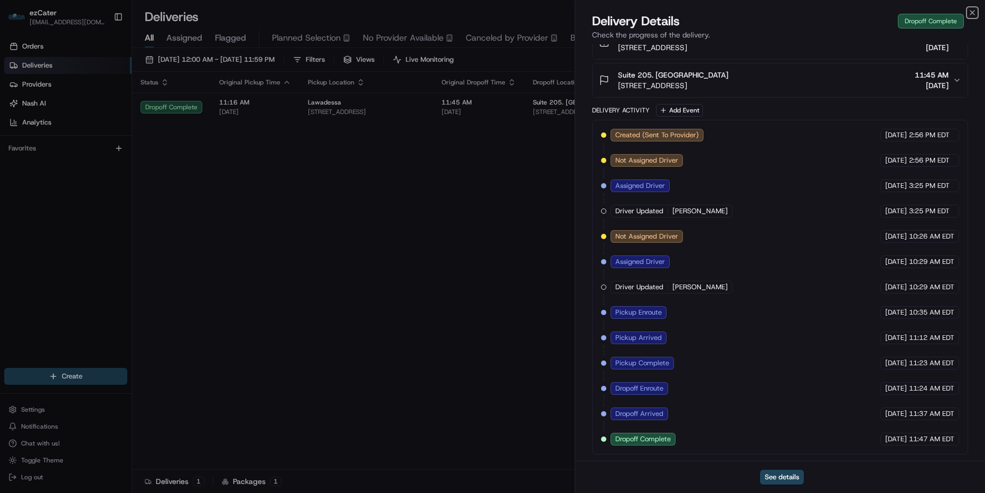
drag, startPoint x: 975, startPoint y: 11, endPoint x: 891, endPoint y: 48, distance: 92.2
click at [974, 11] on icon "button" at bounding box center [972, 12] width 8 height 8
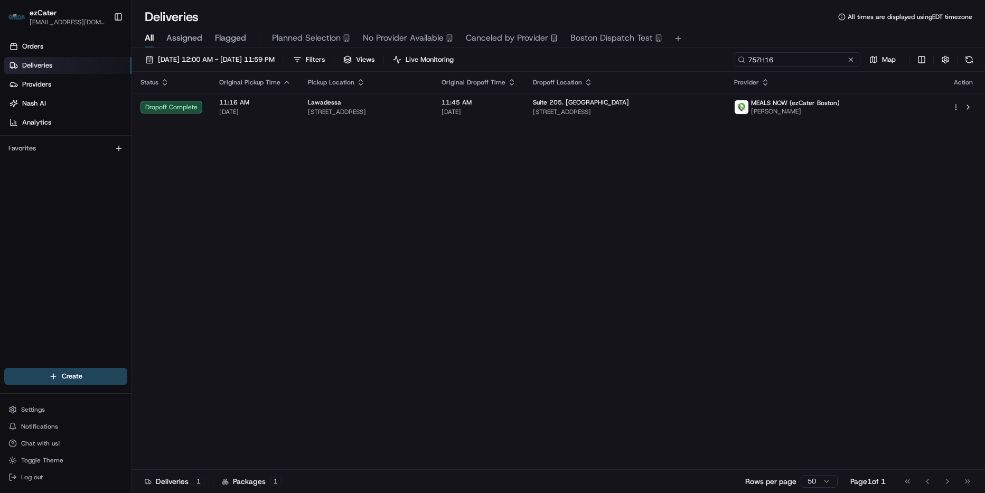
click at [822, 59] on input "75ZH16" at bounding box center [796, 59] width 127 height 15
paste input "YK6Z9J"
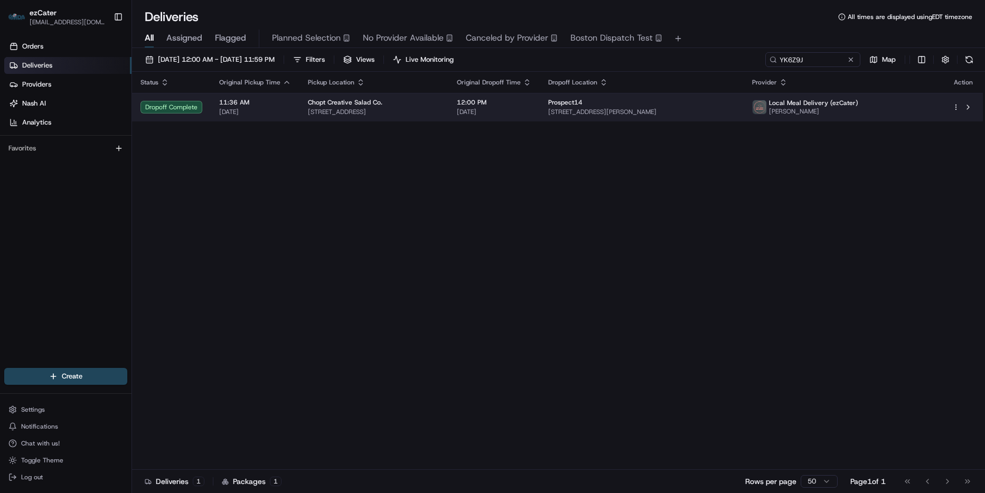
click at [614, 110] on span "[STREET_ADDRESS][PERSON_NAME]" at bounding box center [641, 112] width 187 height 8
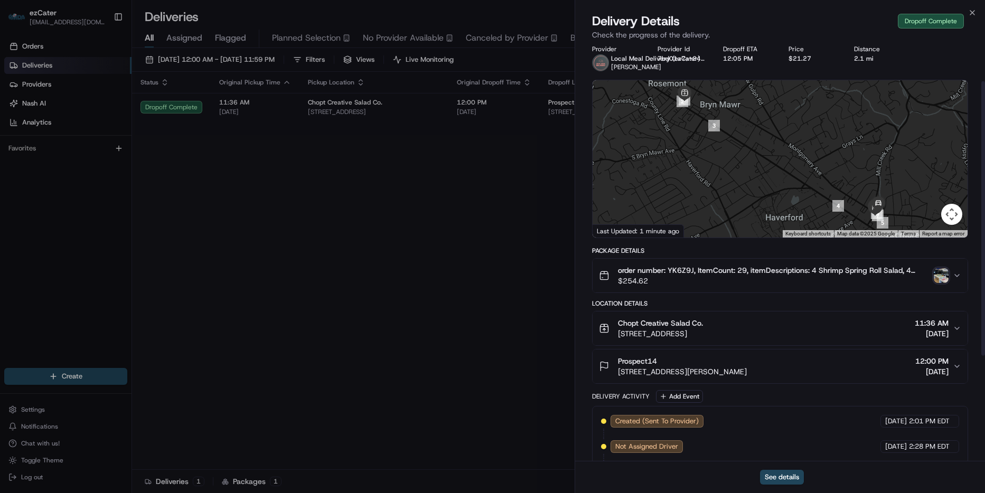
scroll to position [5, 0]
click at [933, 277] on img "button" at bounding box center [940, 276] width 15 height 15
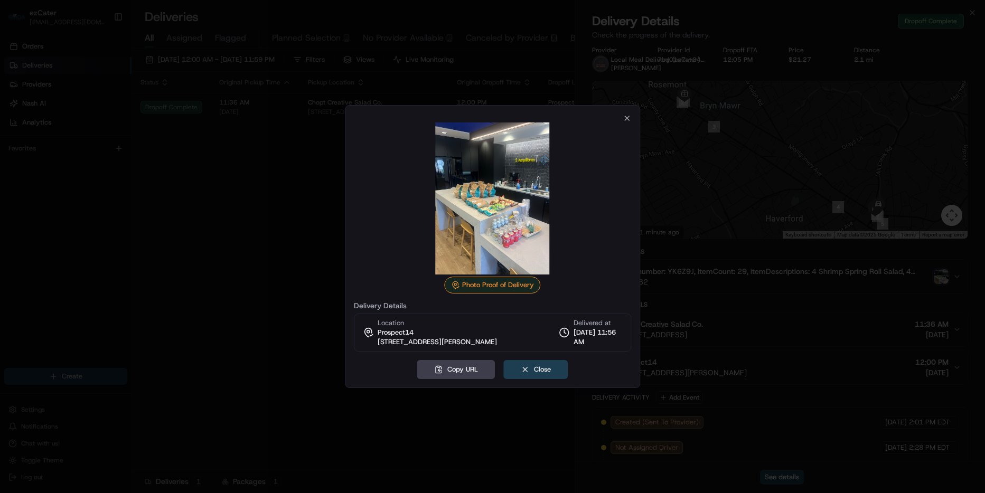
click at [544, 378] on button "Close" at bounding box center [536, 369] width 64 height 19
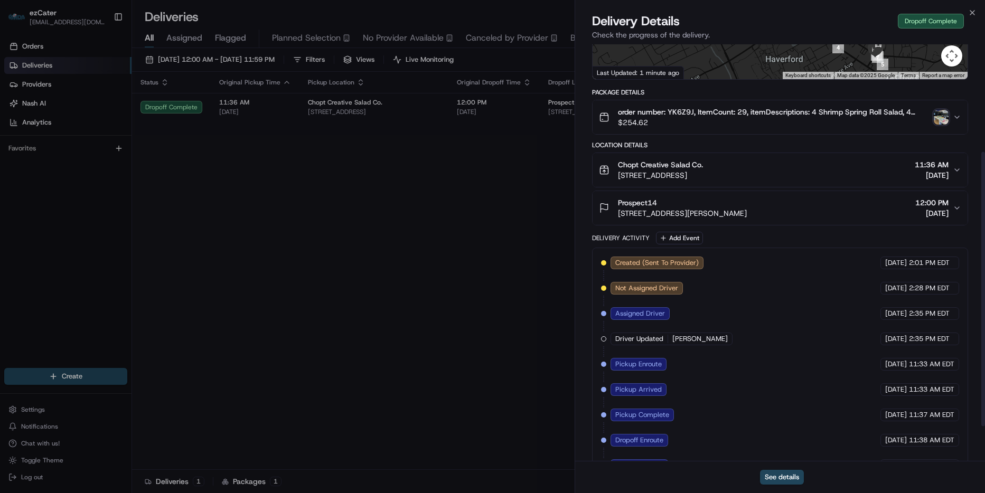
scroll to position [163, 0]
click at [971, 14] on icon "button" at bounding box center [972, 13] width 4 height 4
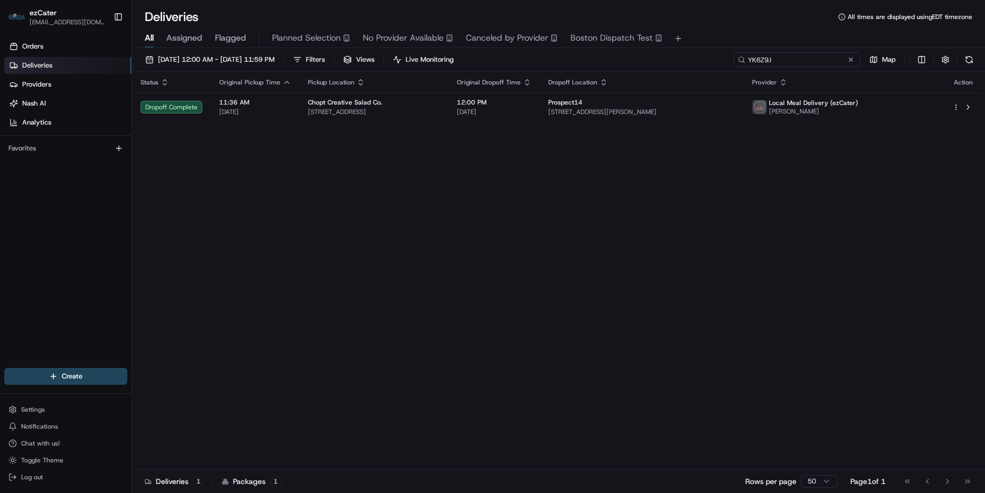
click at [800, 58] on input "YK6Z9J" at bounding box center [796, 59] width 127 height 15
paste input "VHH3X7"
type input "VHH3X7"
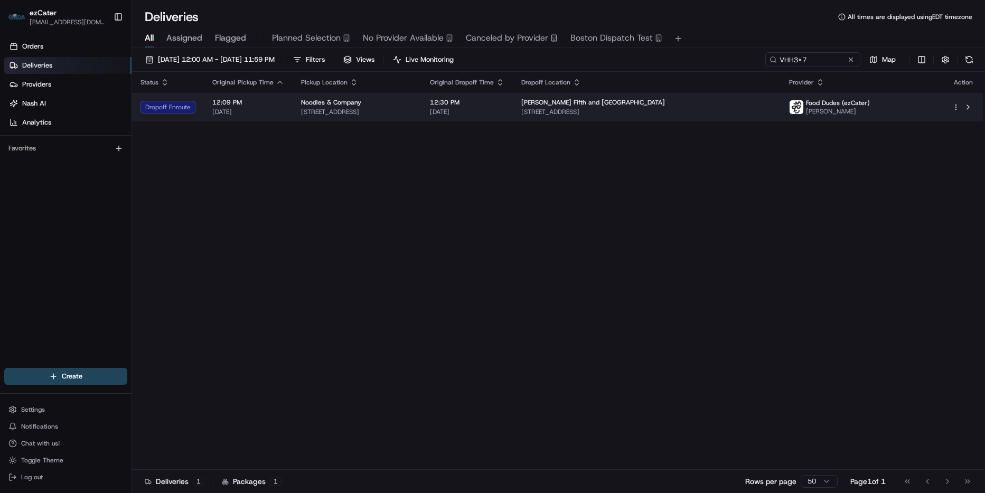
click at [772, 116] on span "[STREET_ADDRESS]" at bounding box center [646, 112] width 251 height 8
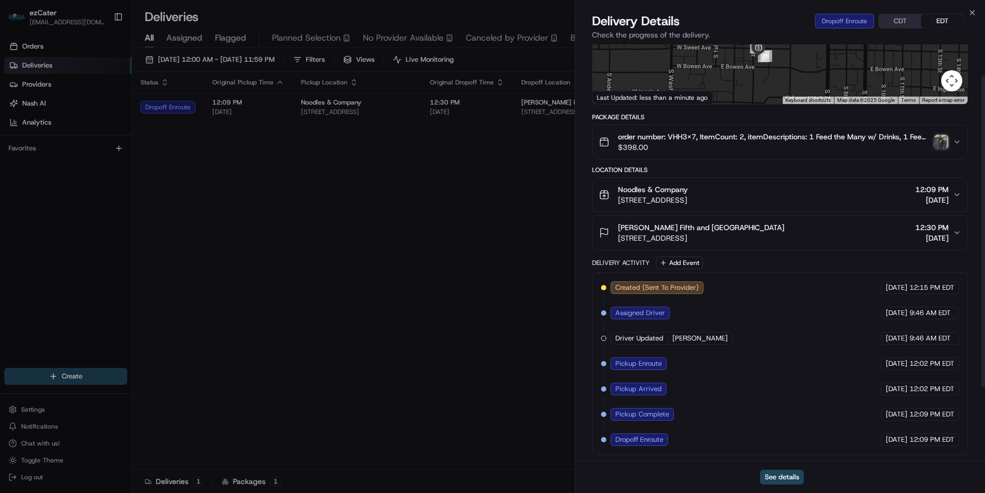
scroll to position [140, 0]
click at [959, 144] on icon "button" at bounding box center [956, 141] width 8 height 8
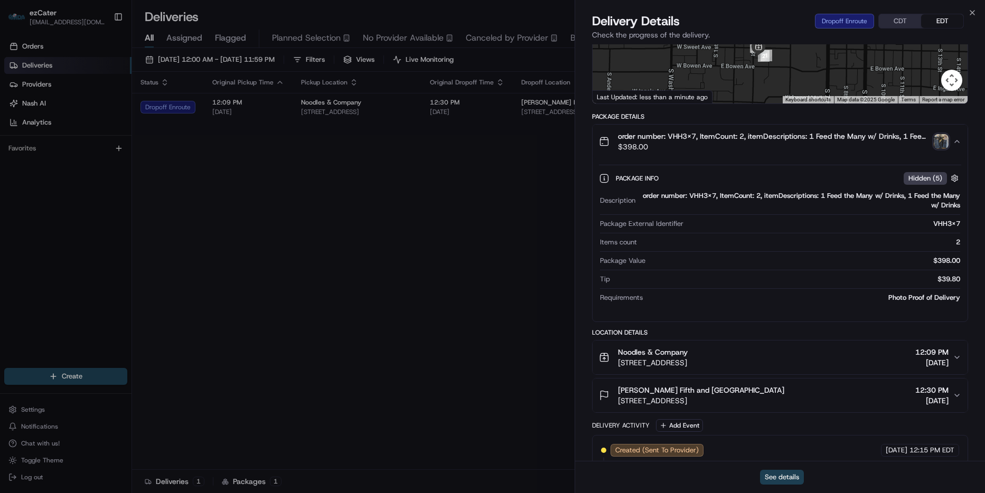
click at [796, 476] on button "See details" at bounding box center [782, 477] width 44 height 15
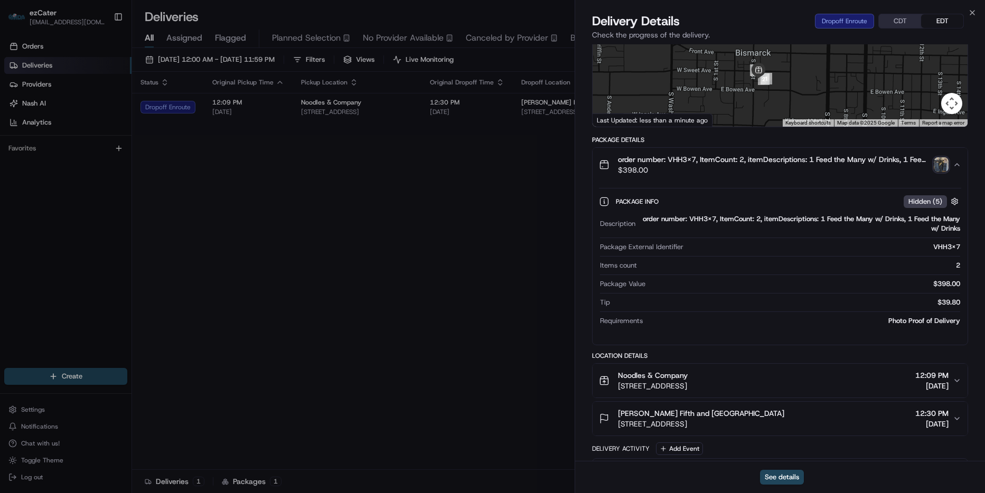
scroll to position [87, 0]
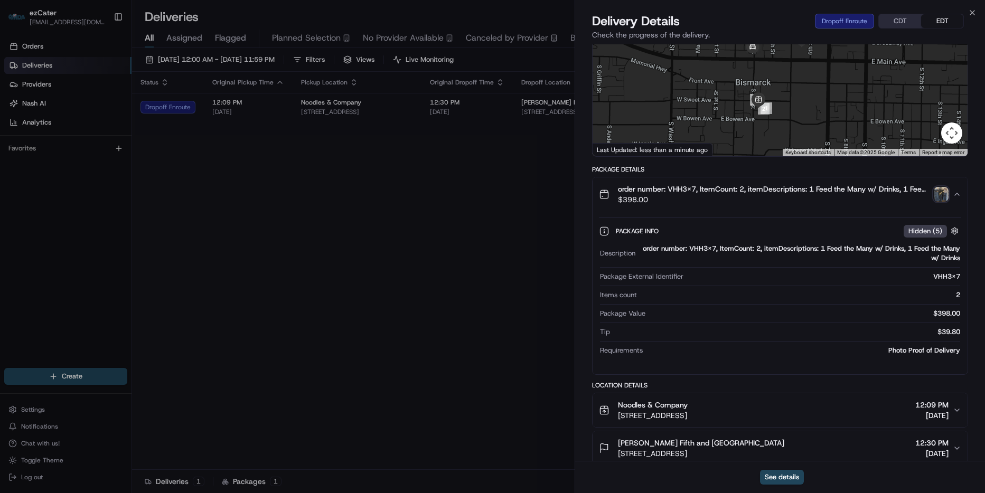
click at [715, 211] on div "Package Info Hidden ( 5 ) Description order number: VHH3X7, ItemCount: 2, itemD…" at bounding box center [779, 288] width 375 height 155
drag, startPoint x: 709, startPoint y: 401, endPoint x: 765, endPoint y: 411, distance: 57.0
click at [609, 397] on button "Noodles & Company [STREET_ADDRESS] 12:09 PM [DATE]" at bounding box center [779, 410] width 375 height 34
click at [968, 9] on div "Close Delivery Details Dropoff Arrived CDT EDT Check the progress of the delive…" at bounding box center [779, 246] width 410 height 493
drag, startPoint x: 968, startPoint y: 10, endPoint x: 910, endPoint y: 11, distance: 58.6
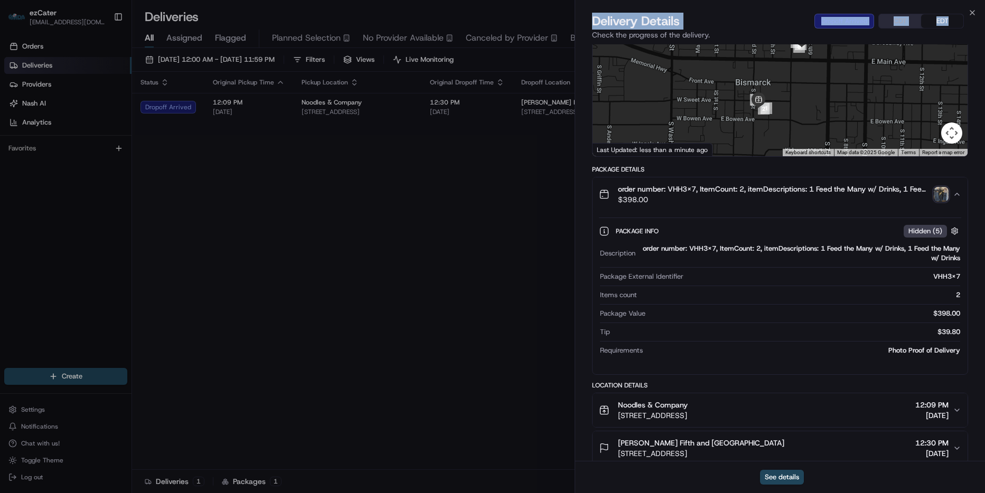
click at [910, 11] on div "Close Delivery Details Dropoff Arrived CDT EDT Check the progress of the delive…" at bounding box center [779, 246] width 410 height 493
click at [975, 10] on icon "button" at bounding box center [972, 12] width 8 height 8
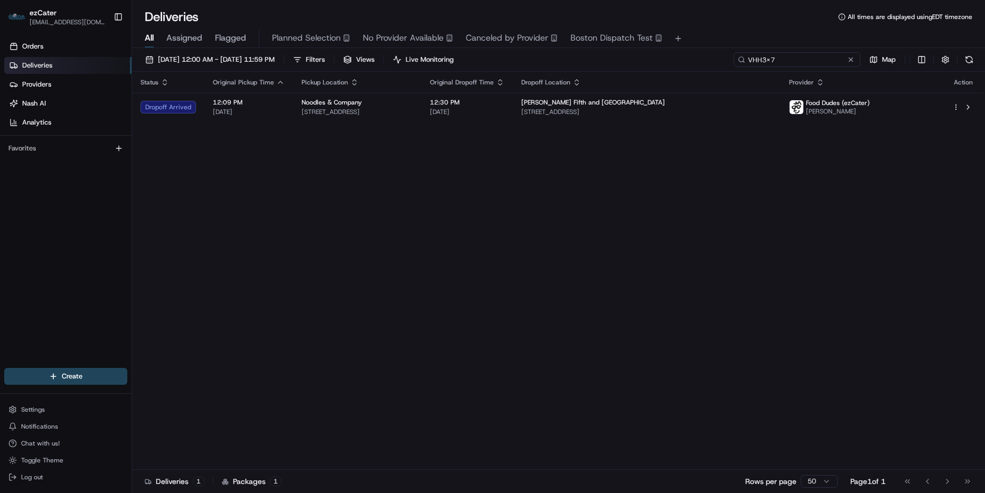
click at [823, 54] on input "VHH3X7" at bounding box center [796, 59] width 127 height 15
paste input "8Q4HGW"
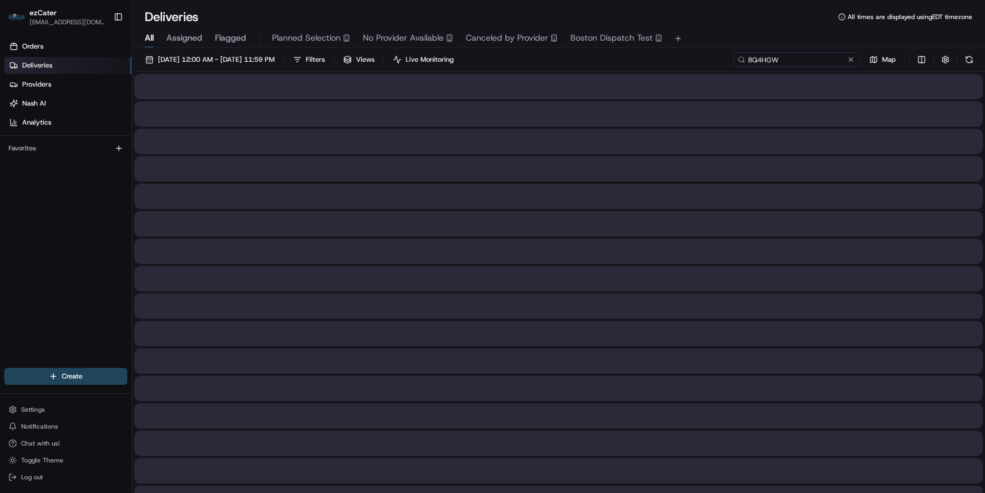
type input "8Q4HGW"
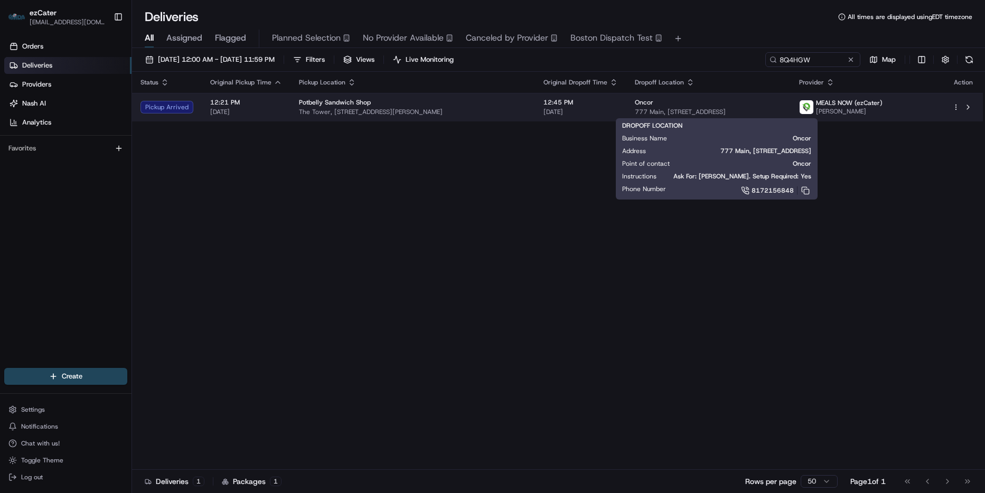
click at [780, 109] on span "777 Main, [STREET_ADDRESS]" at bounding box center [708, 112] width 147 height 8
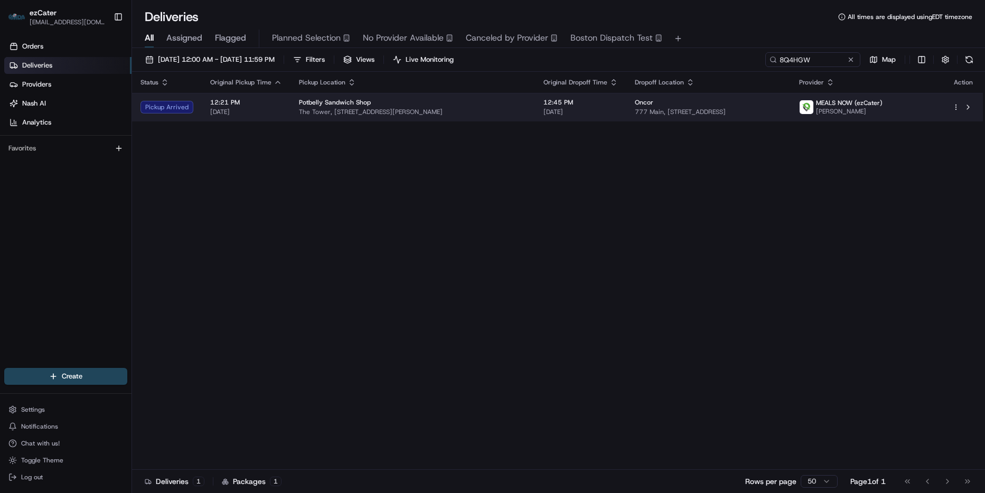
click at [790, 116] on td "Oncor 777 Main, [STREET_ADDRESS]" at bounding box center [708, 107] width 164 height 29
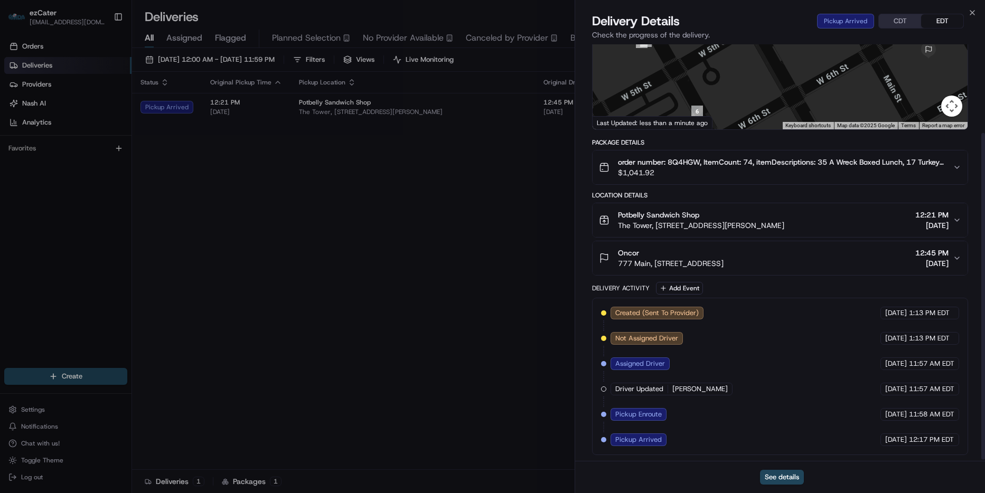
scroll to position [115, 0]
drag, startPoint x: 671, startPoint y: 214, endPoint x: 585, endPoint y: 212, distance: 86.1
click at [584, 212] on div "Provider MEALS NOW (ezCater) [PERSON_NAME] Provider Id 3146429794746372 Dropoff…" at bounding box center [780, 195] width 410 height 531
copy span "Potbelly Sandwich Shop"
click at [970, 14] on icon "button" at bounding box center [972, 12] width 8 height 8
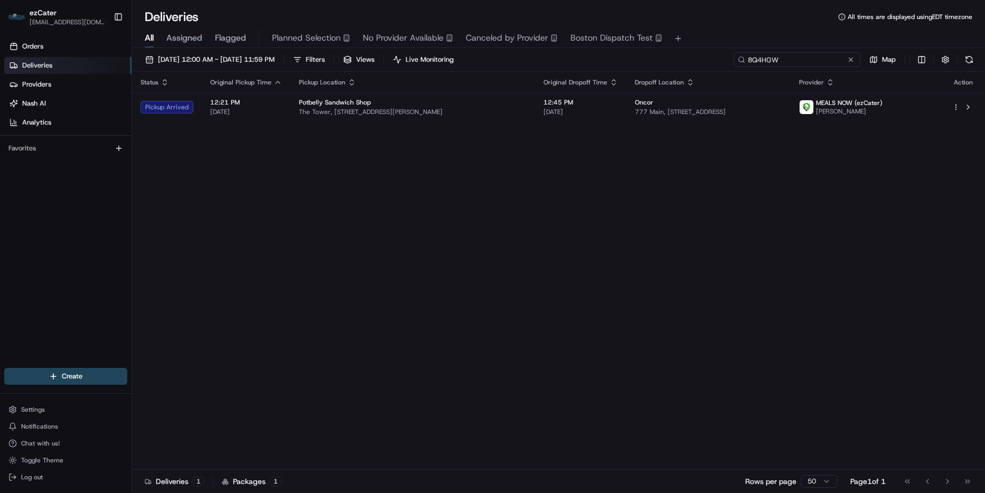
click at [811, 62] on input "8Q4HGW" at bounding box center [796, 59] width 127 height 15
paste input
type input "8Q4HGW"
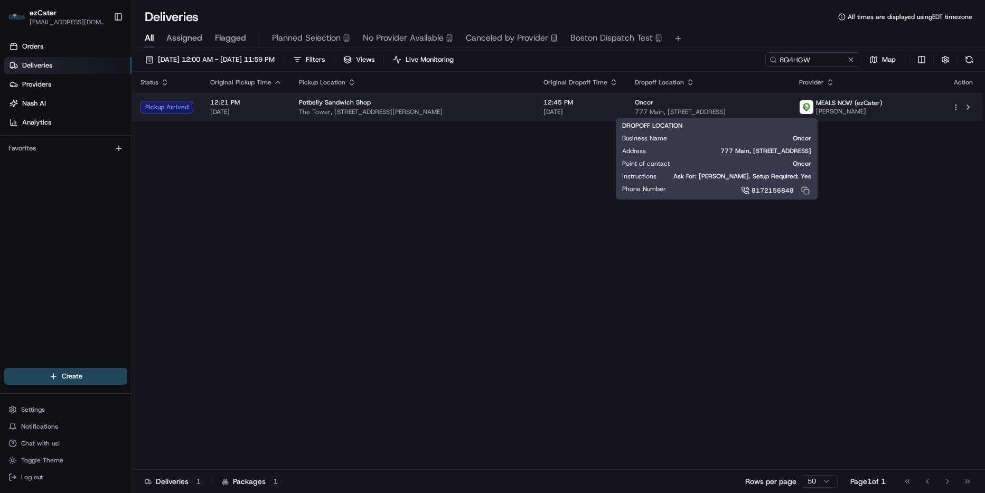
click at [782, 109] on span "777 Main, [STREET_ADDRESS]" at bounding box center [708, 112] width 147 height 8
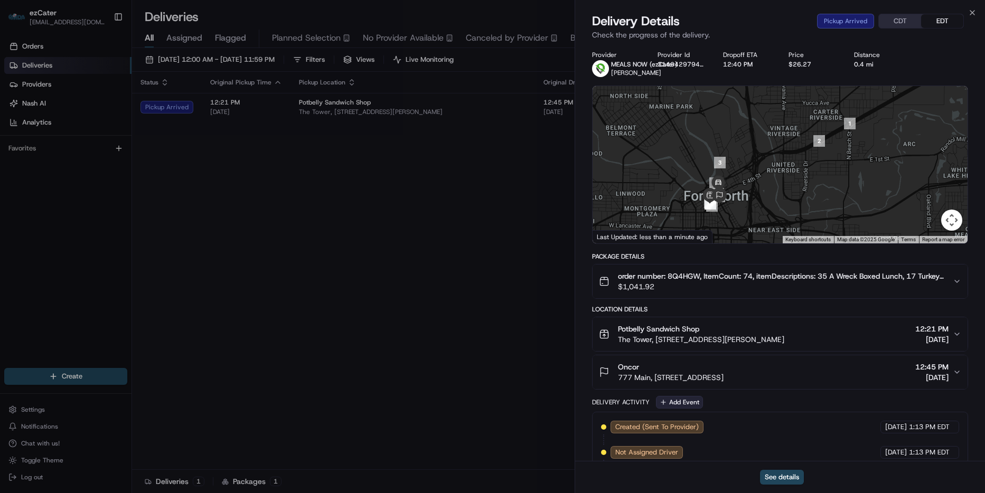
click at [689, 400] on button "Add Event" at bounding box center [679, 402] width 47 height 13
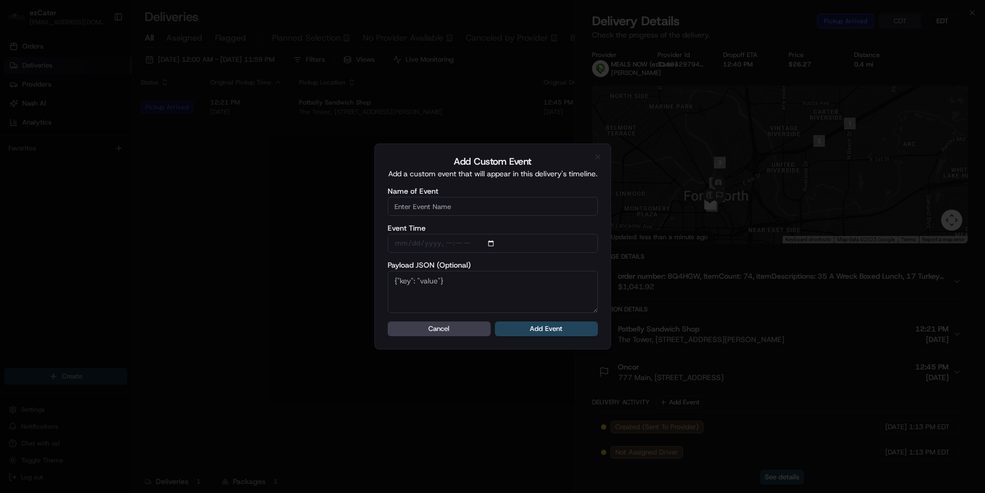
click at [489, 208] on input "Name of Event" at bounding box center [493, 206] width 210 height 19
type input "CP Not ready"
click at [536, 332] on button "Add Event" at bounding box center [546, 329] width 103 height 15
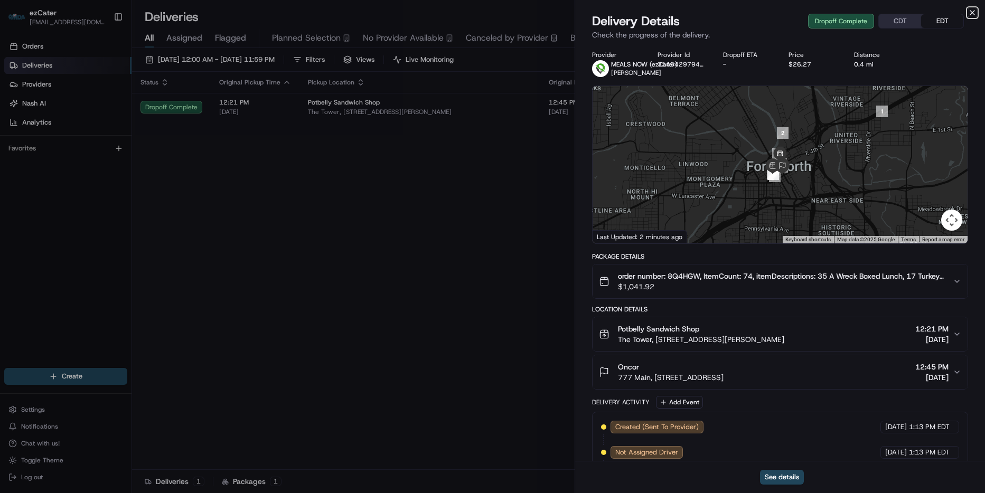
click at [971, 11] on icon "button" at bounding box center [972, 12] width 8 height 8
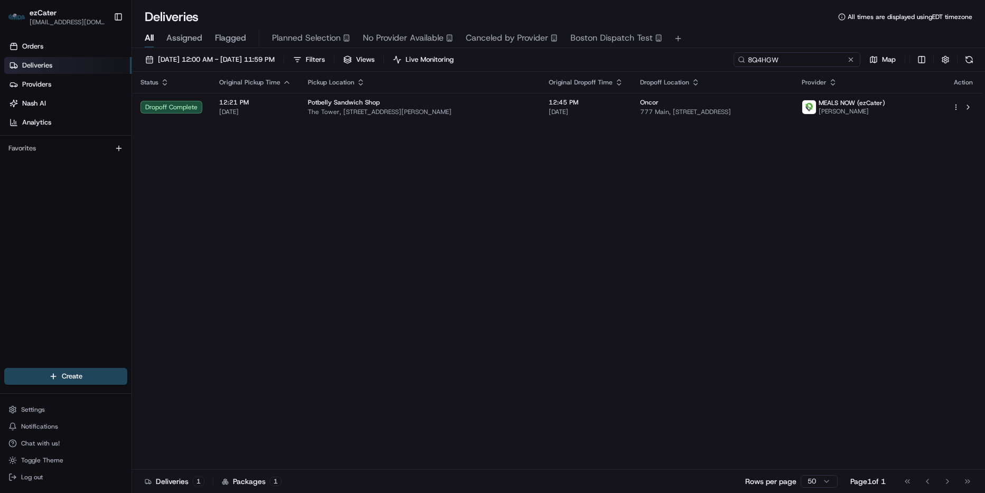
click at [819, 52] on input "8Q4HGW" at bounding box center [796, 59] width 127 height 15
paste input "4JGXW2"
type input "4JGXW2"
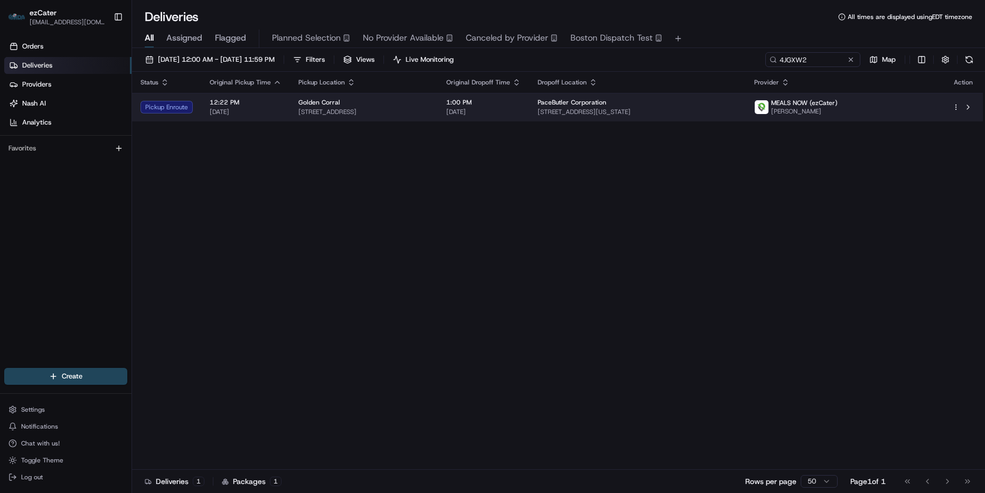
click at [746, 120] on td "PaceButler Corporation [STREET_ADDRESS][US_STATE]" at bounding box center [637, 107] width 216 height 29
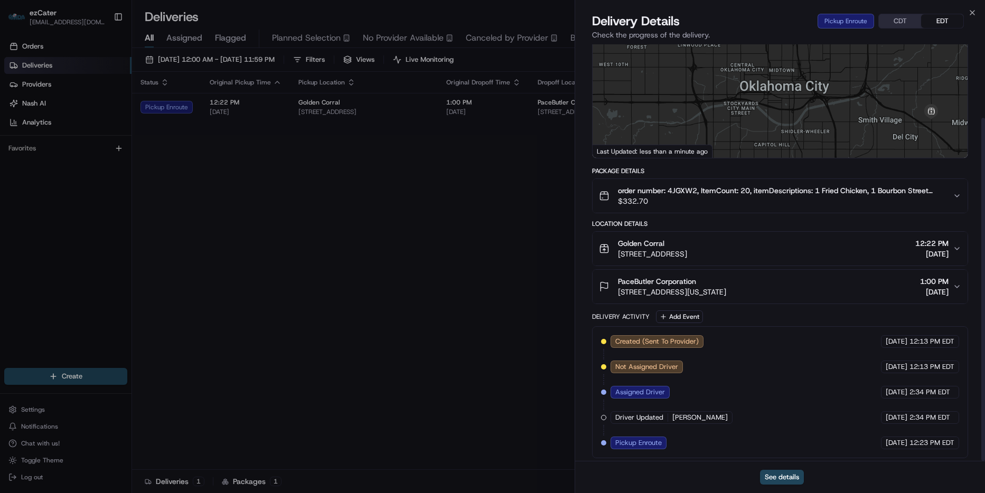
scroll to position [89, 0]
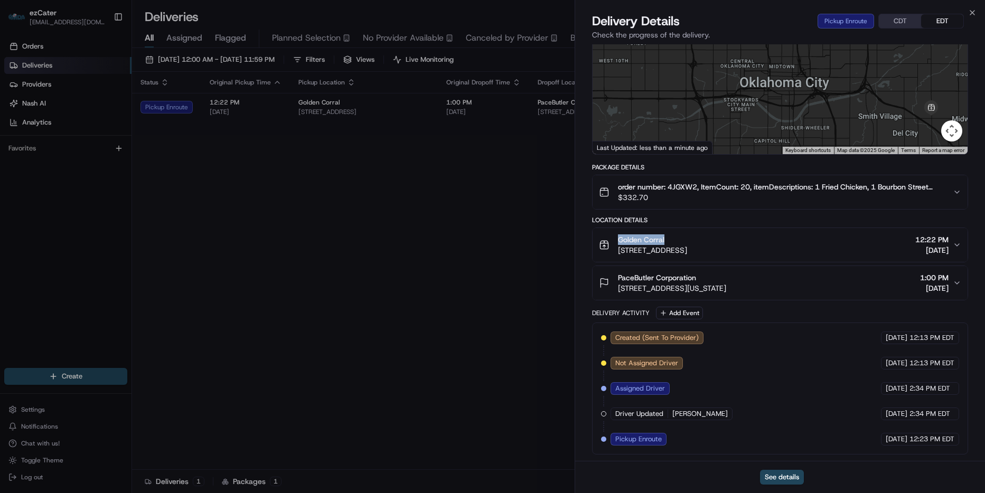
drag, startPoint x: 696, startPoint y: 241, endPoint x: 613, endPoint y: 241, distance: 82.9
click at [613, 241] on div "Golden Corral [STREET_ADDRESS]" at bounding box center [643, 244] width 88 height 21
copy span "Golden Corral"
drag, startPoint x: 973, startPoint y: 14, endPoint x: 932, endPoint y: 41, distance: 48.3
click at [973, 14] on icon "button" at bounding box center [972, 12] width 8 height 8
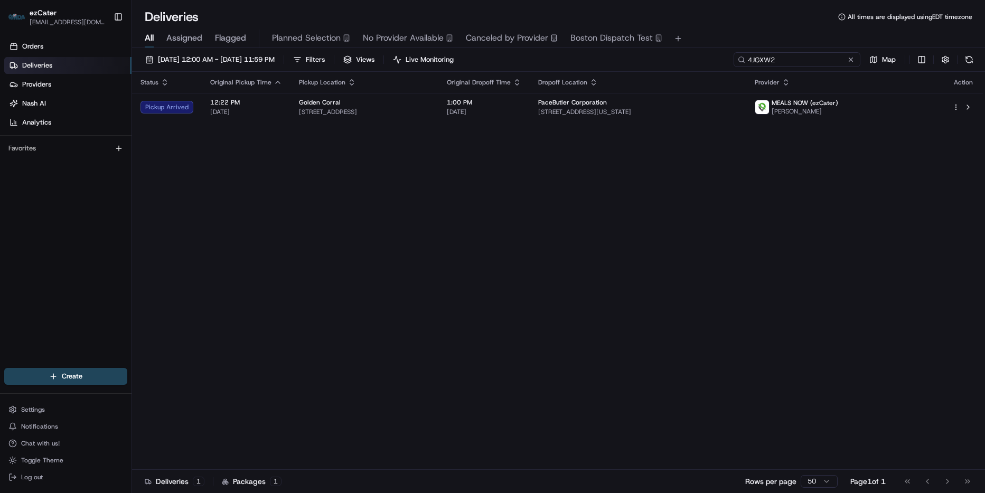
click at [815, 57] on input "4JGXW2" at bounding box center [796, 59] width 127 height 15
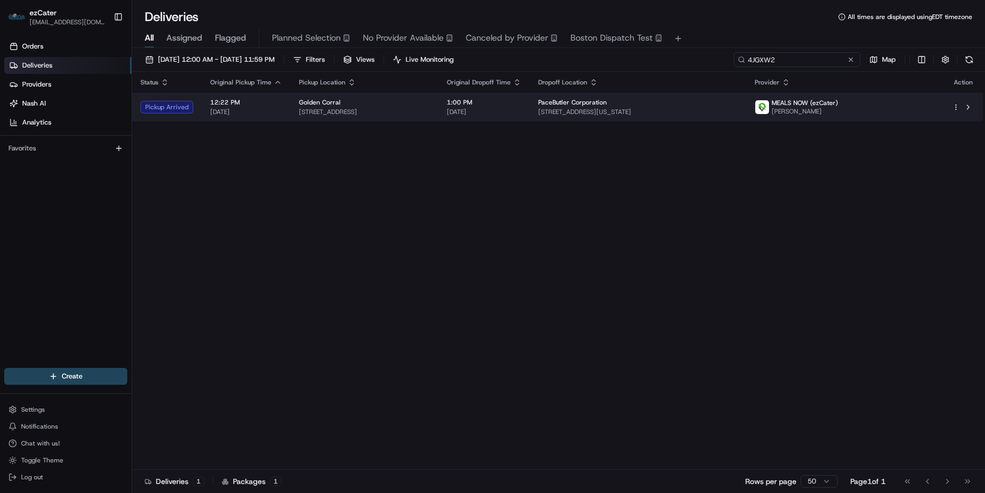
paste input "Z6QQR0"
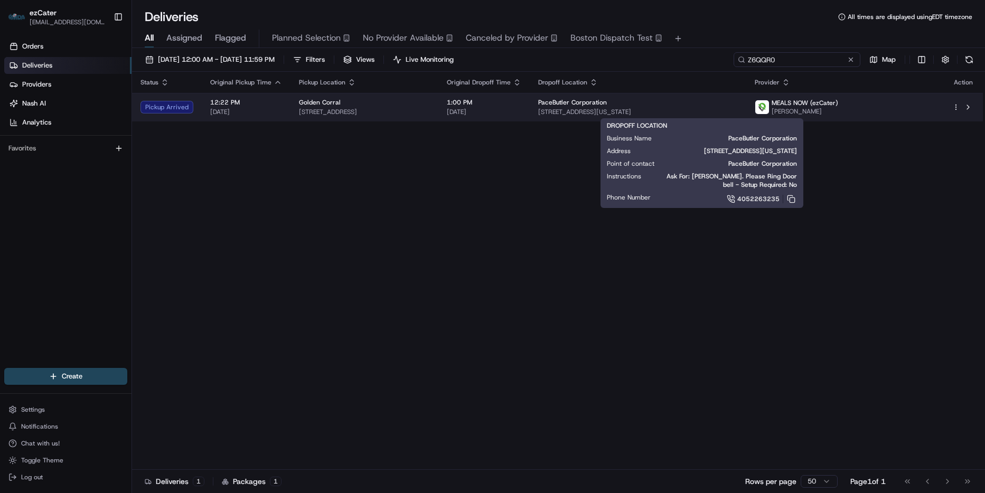
type input "Z6QQR0"
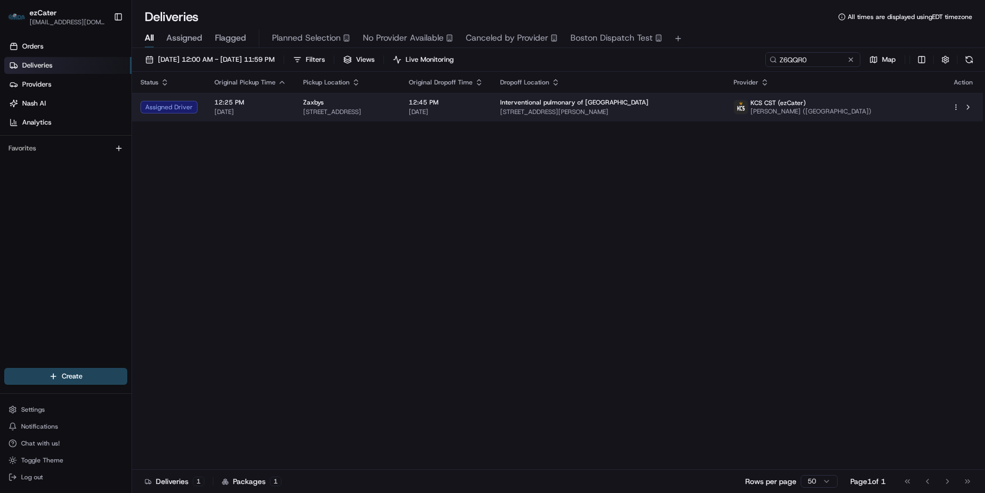
click at [491, 113] on td "12:45 PM [DATE]" at bounding box center [445, 107] width 91 height 29
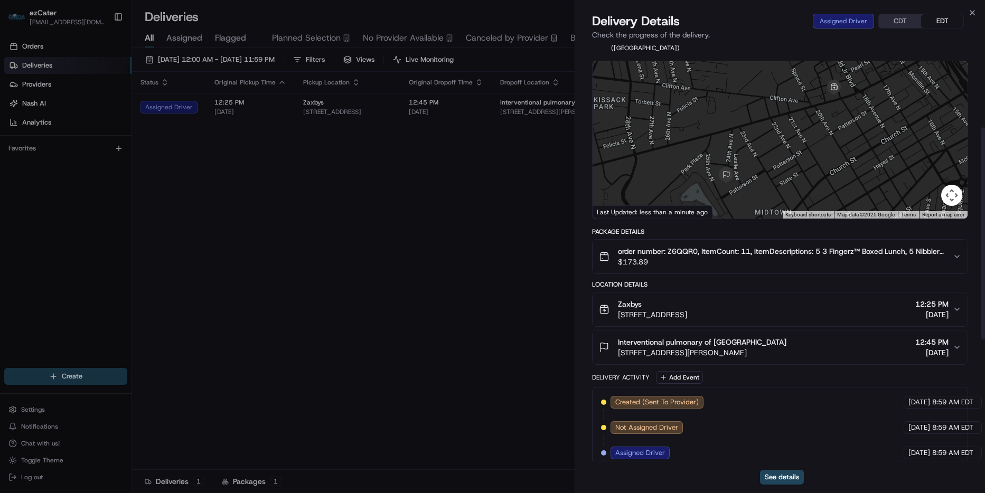
scroll to position [32, 0]
drag, startPoint x: 666, startPoint y: 301, endPoint x: 611, endPoint y: 304, distance: 55.5
click at [611, 304] on div "Zaxbys [STREET_ADDRESS]" at bounding box center [643, 310] width 88 height 21
copy span "Zaxbys"
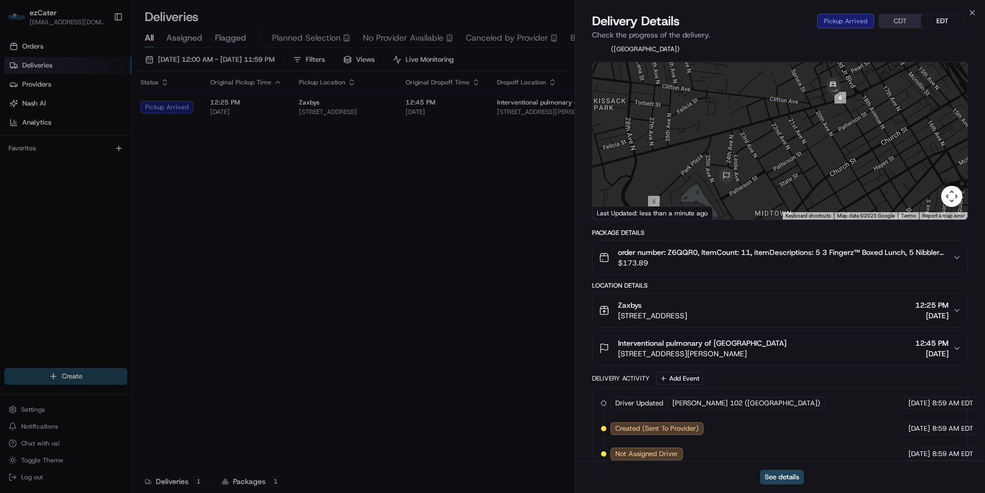
click at [966, 15] on div "Delivery Details Pickup Arrived CDT EDT" at bounding box center [780, 21] width 376 height 17
click at [969, 14] on icon "button" at bounding box center [972, 12] width 8 height 8
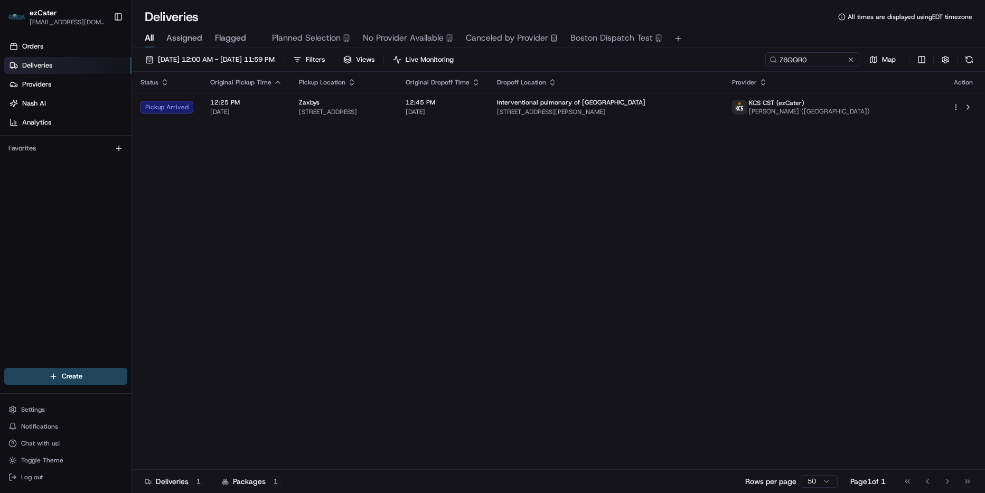
click at [829, 52] on div "[DATE] 12:00 AM - [DATE] 11:59 PM Filters Views Live Monitoring Z6QQR0 Map Stat…" at bounding box center [558, 271] width 853 height 447
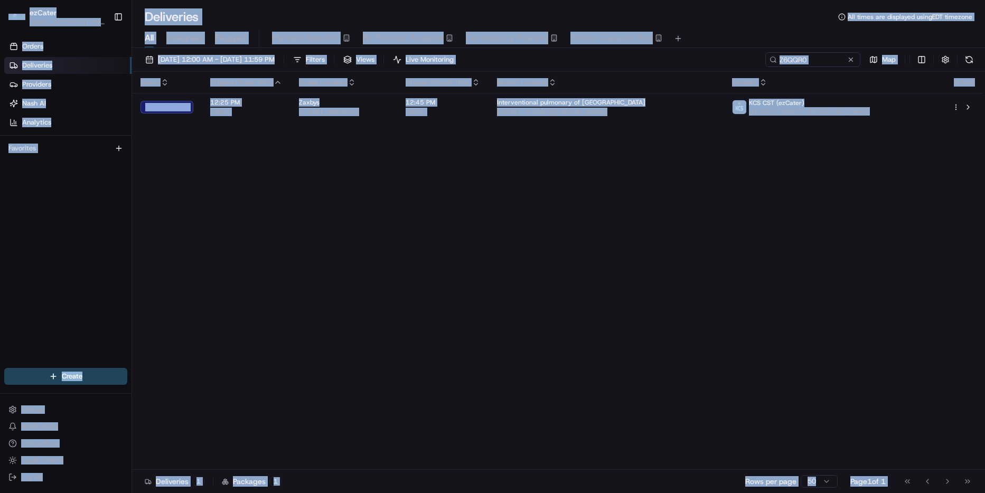
click at [805, 35] on div "All Assigned Flagged Planned Selection No Provider Available Canceled by Provid…" at bounding box center [558, 39] width 853 height 18
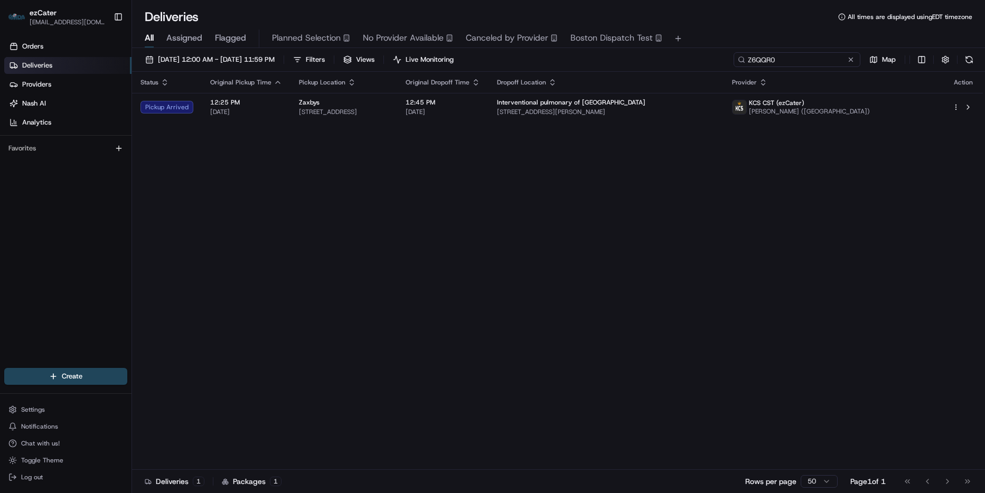
click at [807, 61] on input "Z6QQR0" at bounding box center [796, 59] width 127 height 15
paste input "8Q4HGW"
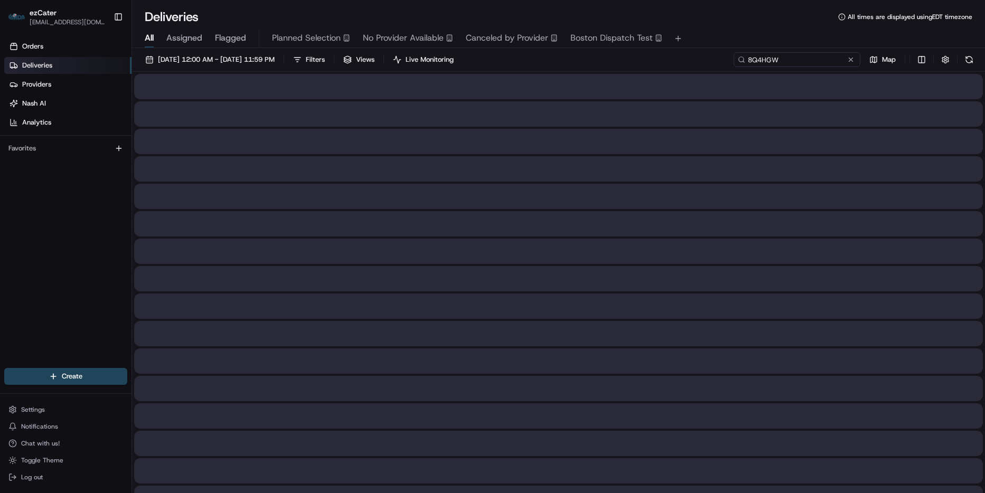
type input "8Q4HGW"
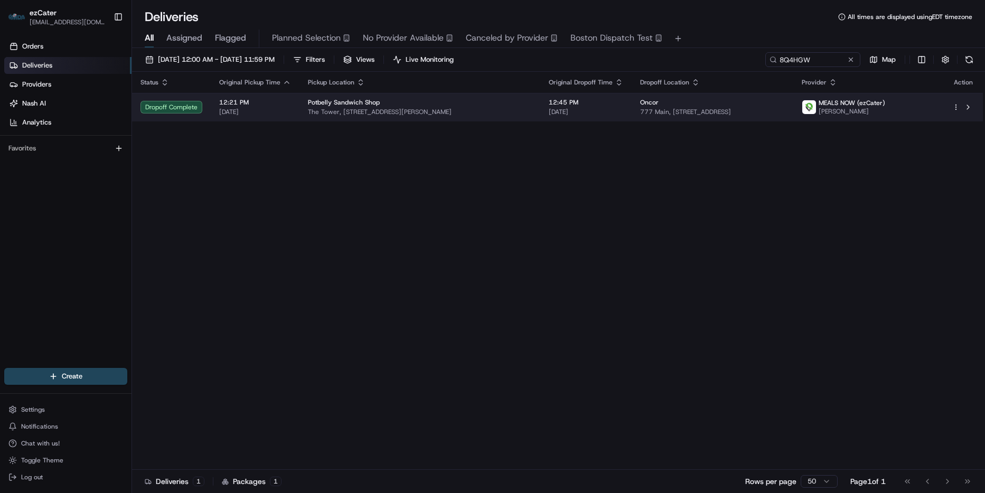
click at [733, 112] on span "777 Main, [STREET_ADDRESS]" at bounding box center [712, 112] width 145 height 8
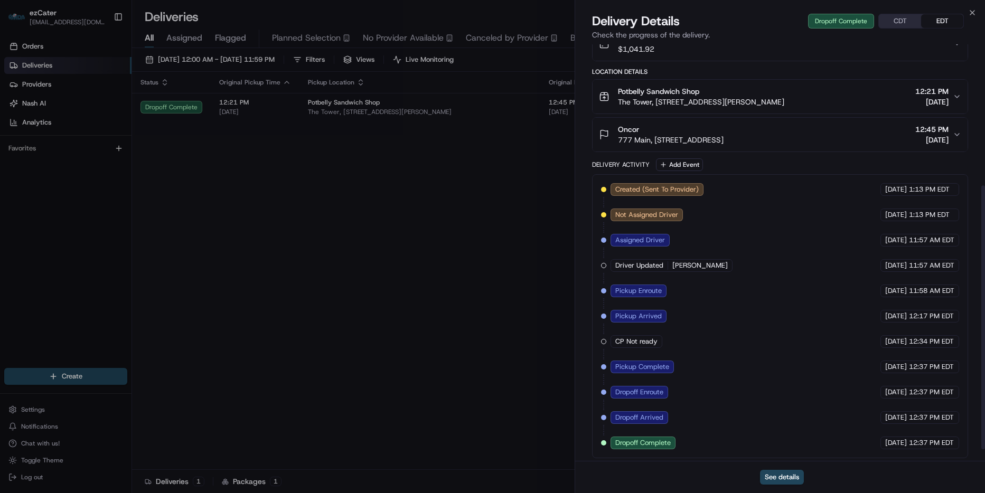
scroll to position [241, 0]
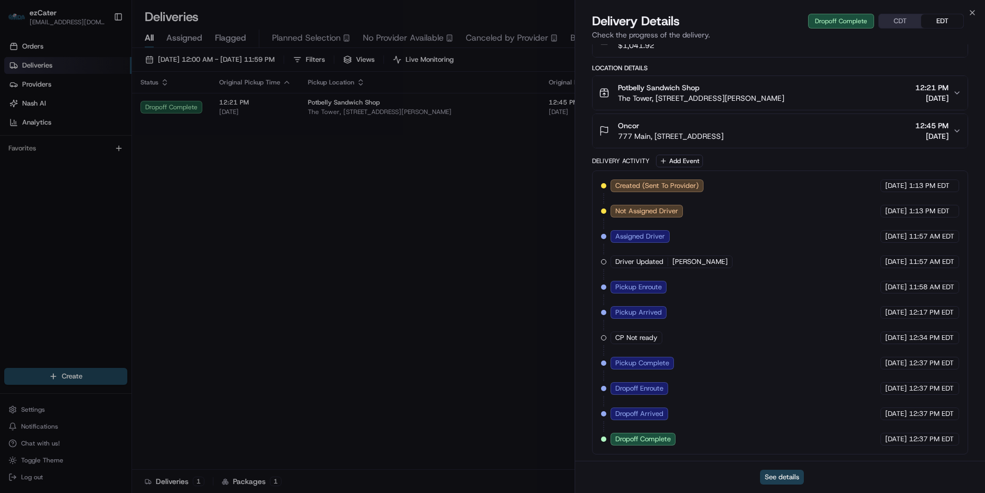
click at [795, 477] on button "See details" at bounding box center [782, 477] width 44 height 15
click at [975, 9] on icon "button" at bounding box center [972, 12] width 8 height 8
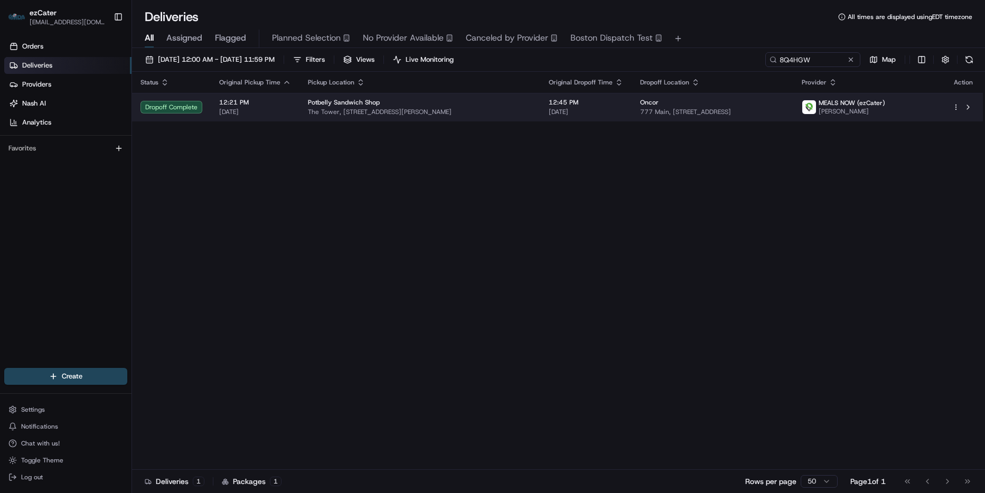
click at [773, 106] on div "Oncor" at bounding box center [712, 102] width 145 height 8
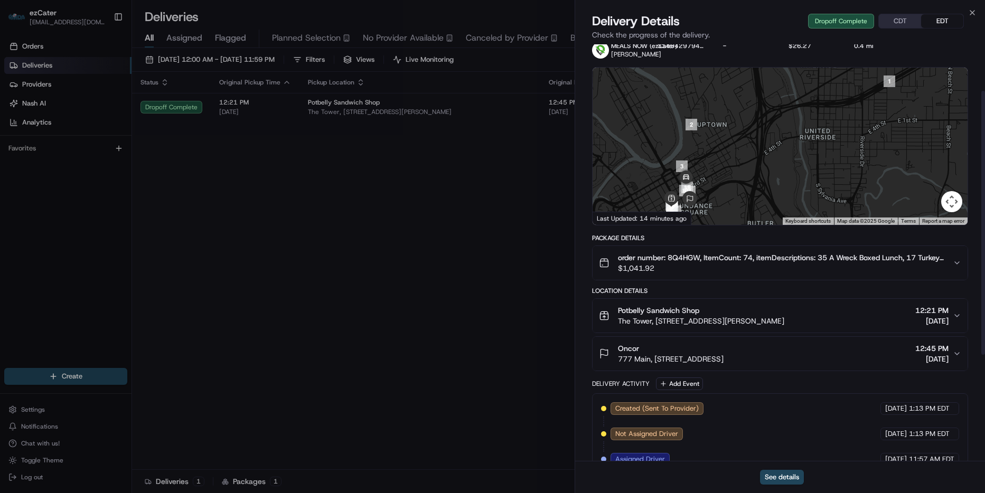
scroll to position [0, 0]
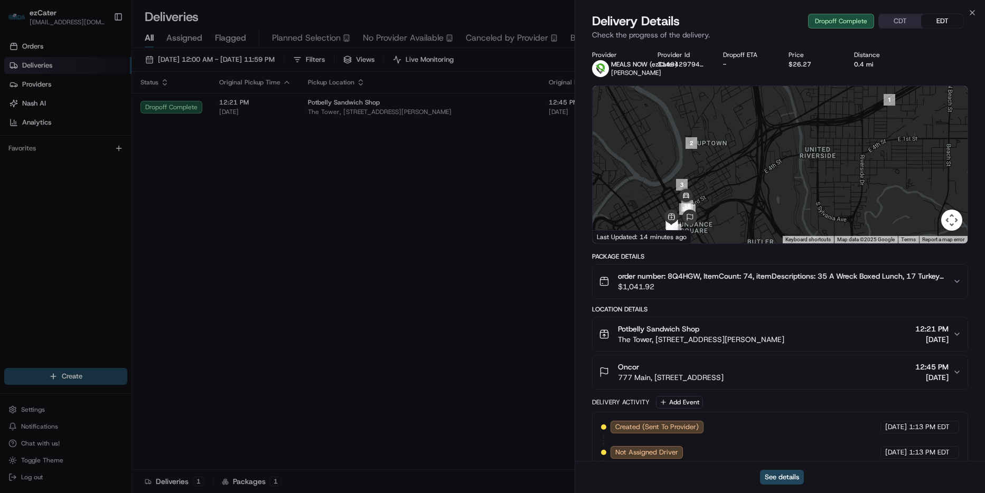
click at [976, 12] on div "Close Delivery Details Dropoff Complete CDT EDT Check the progress of the deliv…" at bounding box center [779, 246] width 410 height 493
click at [976, 12] on icon "button" at bounding box center [972, 12] width 8 height 8
